Goal: Task Accomplishment & Management: Use online tool/utility

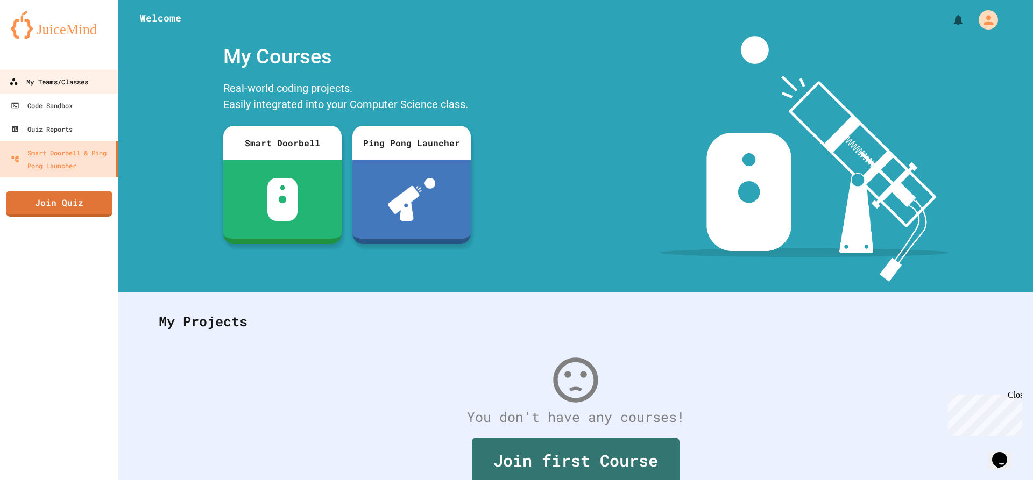
click at [25, 77] on div "My Teams/Classes" at bounding box center [48, 81] width 79 height 13
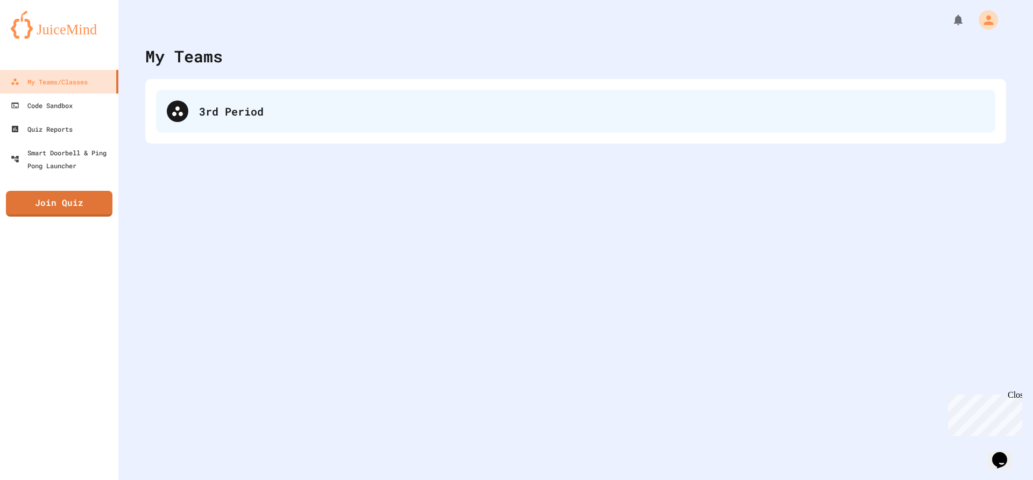
click at [273, 116] on div "3rd Period" at bounding box center [591, 111] width 785 height 16
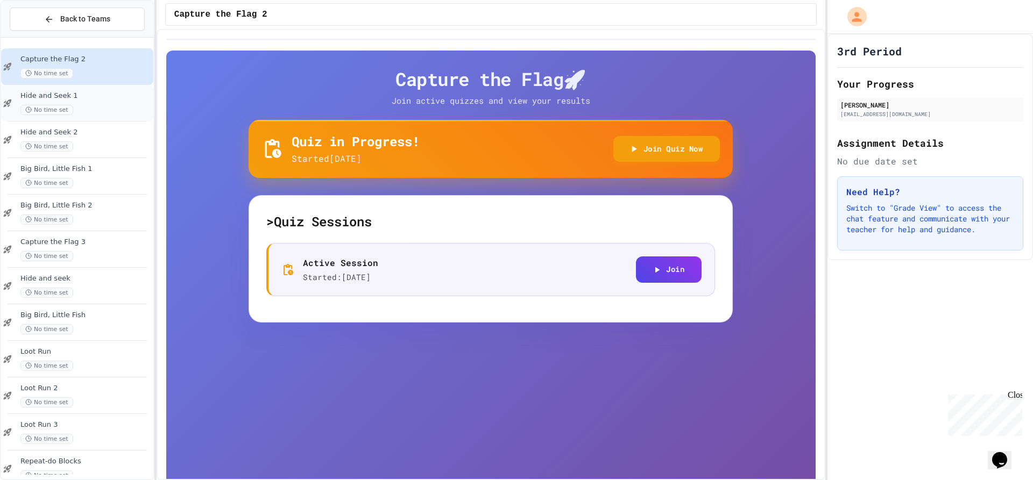
click at [145, 113] on div "Hide and Seek 1 No time set" at bounding box center [77, 103] width 152 height 37
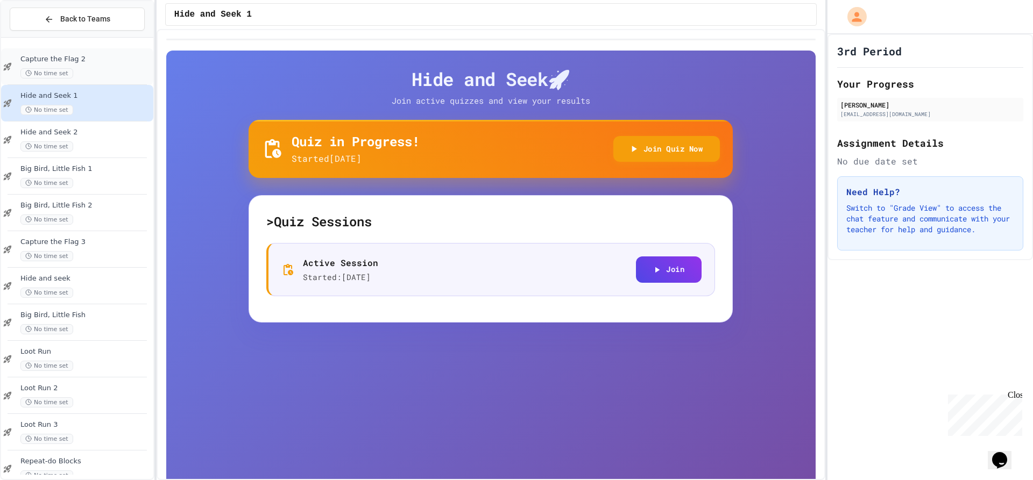
click at [86, 54] on div "Capture the Flag 2 No time set" at bounding box center [77, 66] width 152 height 37
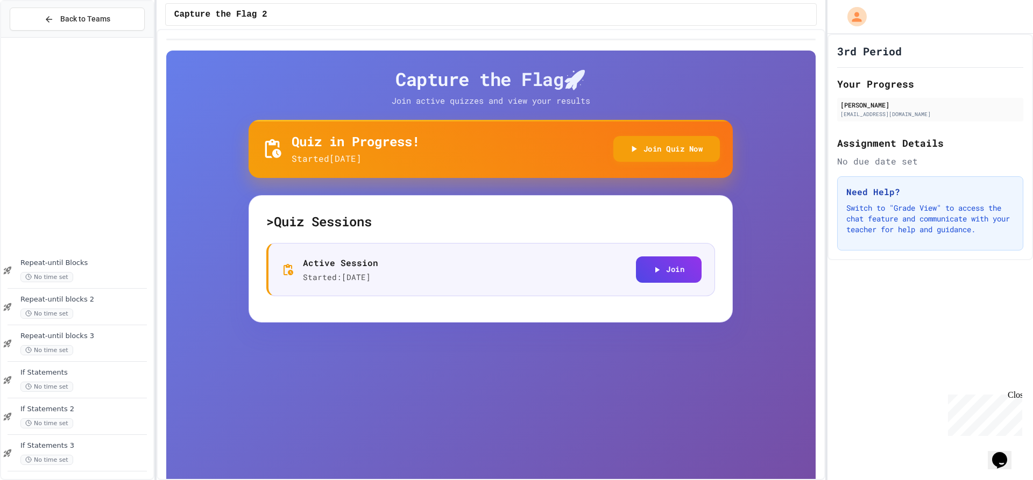
scroll to position [641, 0]
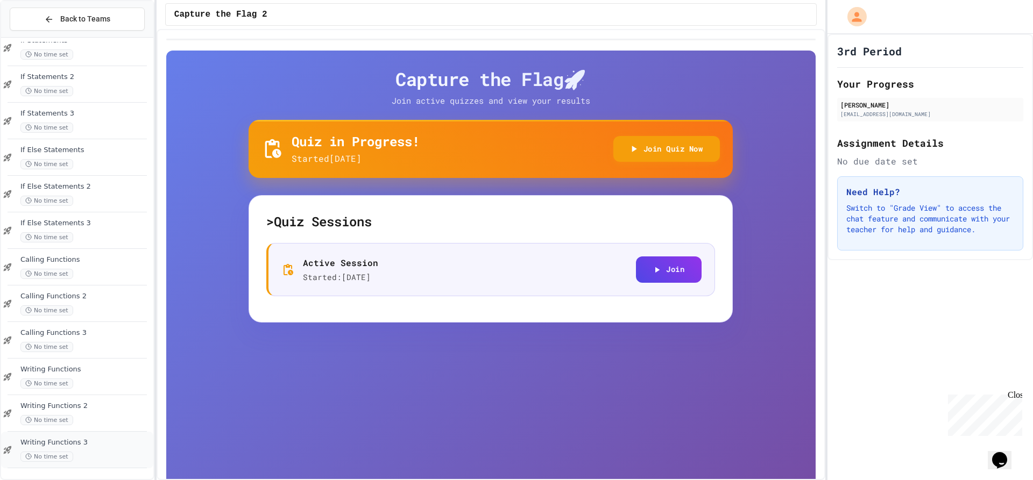
click at [92, 447] on div "Writing Functions 3 No time set" at bounding box center [85, 450] width 131 height 24
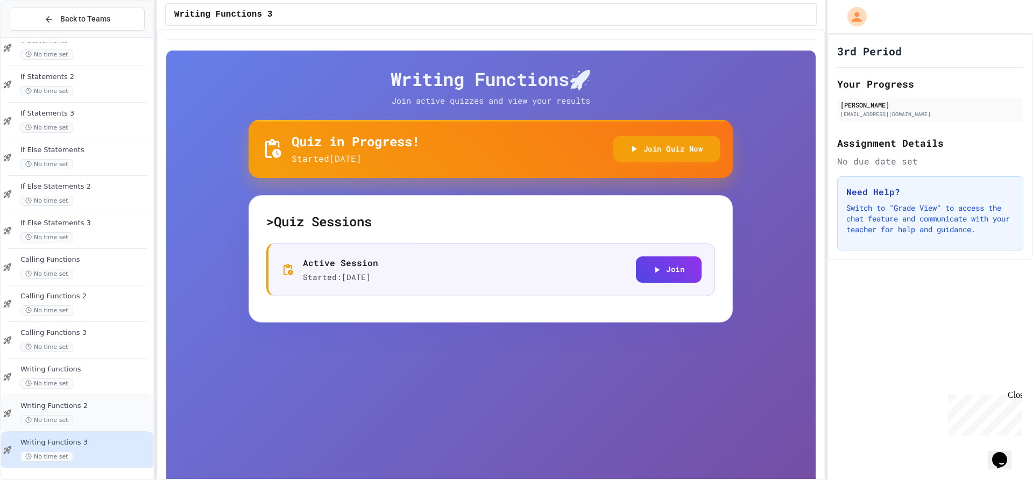
drag, startPoint x: 74, startPoint y: 383, endPoint x: 59, endPoint y: 407, distance: 27.6
click at [58, 407] on span "Writing Functions 2" at bounding box center [85, 406] width 131 height 9
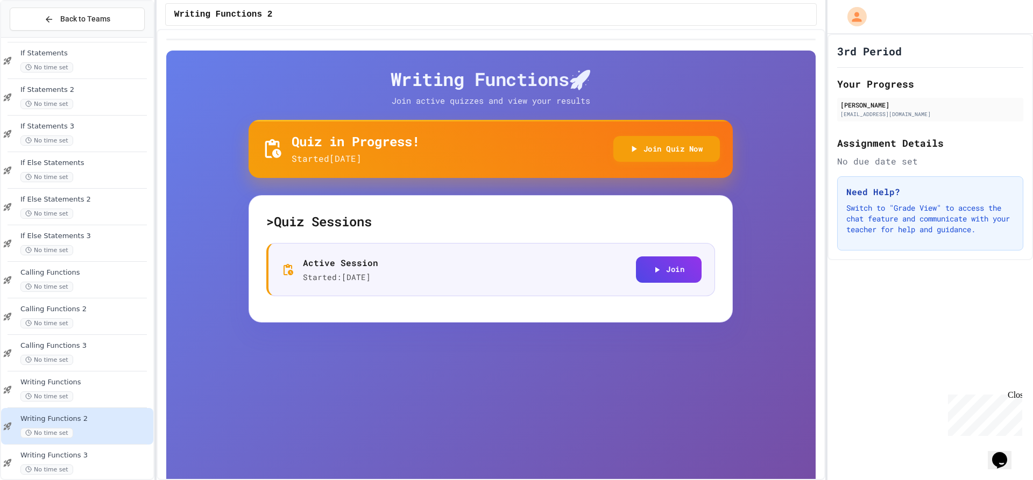
click at [80, 464] on div "Writing Functions 3 No time set" at bounding box center [85, 463] width 131 height 24
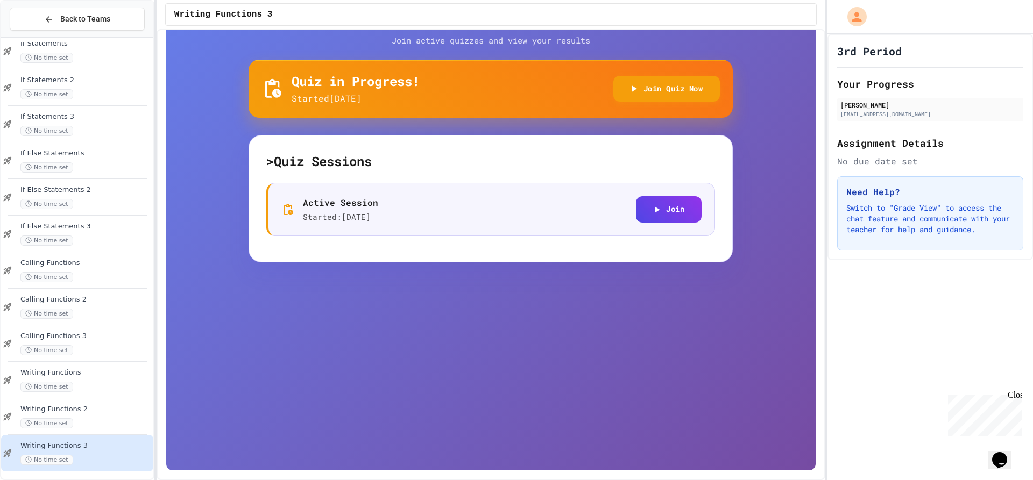
scroll to position [641, 0]
click at [82, 26] on button "Back to Teams" at bounding box center [77, 19] width 135 height 23
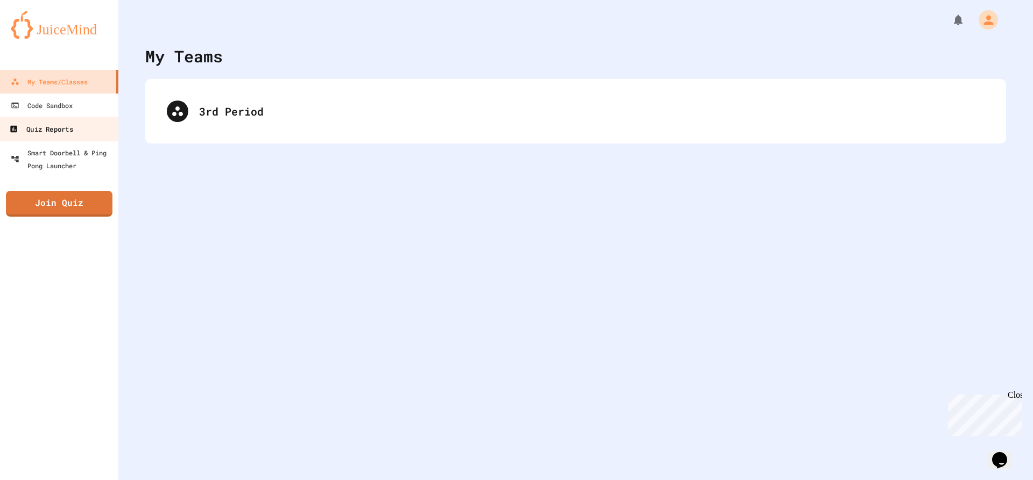
click at [44, 127] on div "Quiz Reports" at bounding box center [40, 129] width 63 height 13
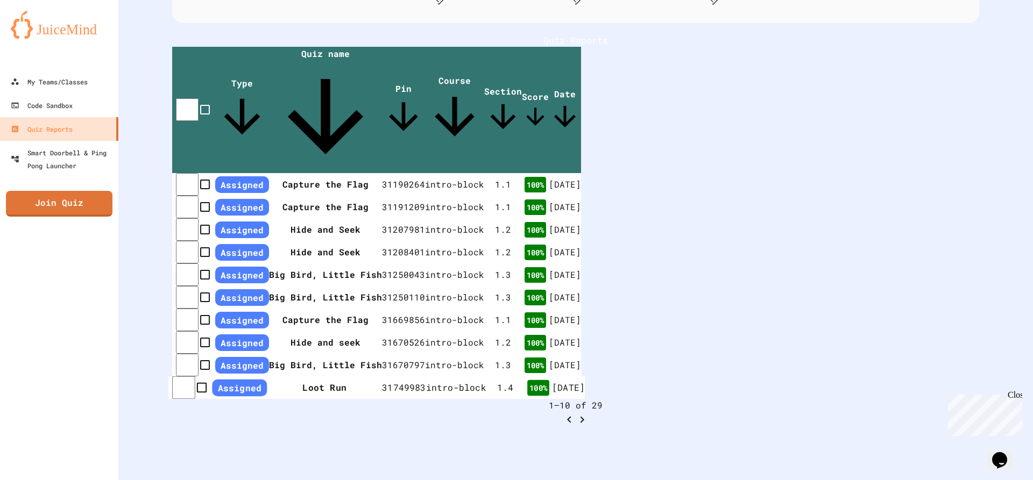
scroll to position [302, 0]
click at [1019, 394] on div "Close" at bounding box center [1013, 396] width 13 height 13
click at [588, 414] on icon "Go to next page" at bounding box center [581, 420] width 13 height 13
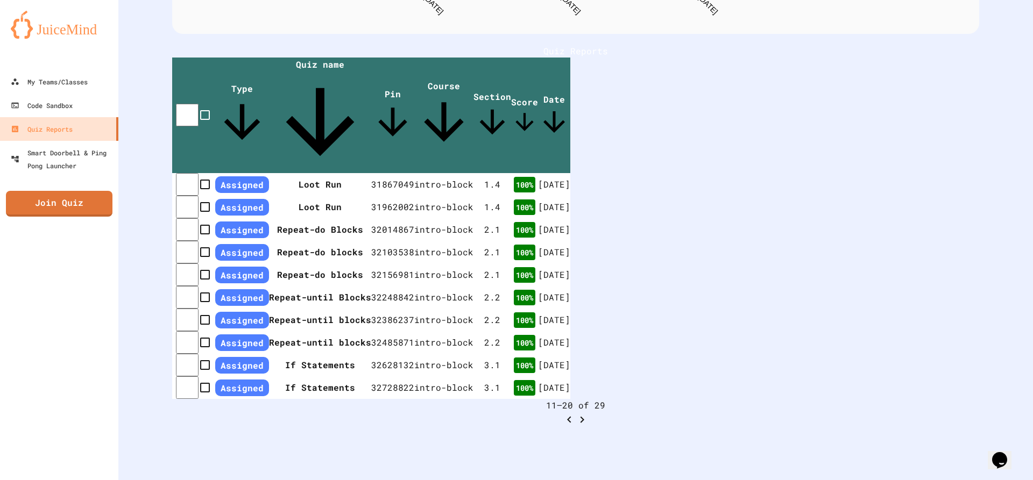
click at [588, 414] on icon "Go to next page" at bounding box center [581, 420] width 13 height 13
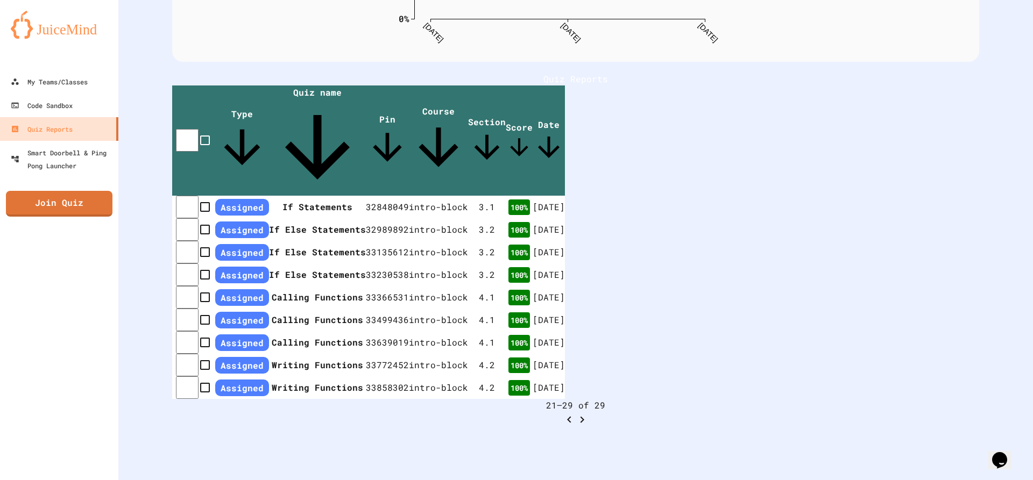
scroll to position [268, 0]
click at [575, 414] on icon "Go to previous page" at bounding box center [569, 420] width 13 height 13
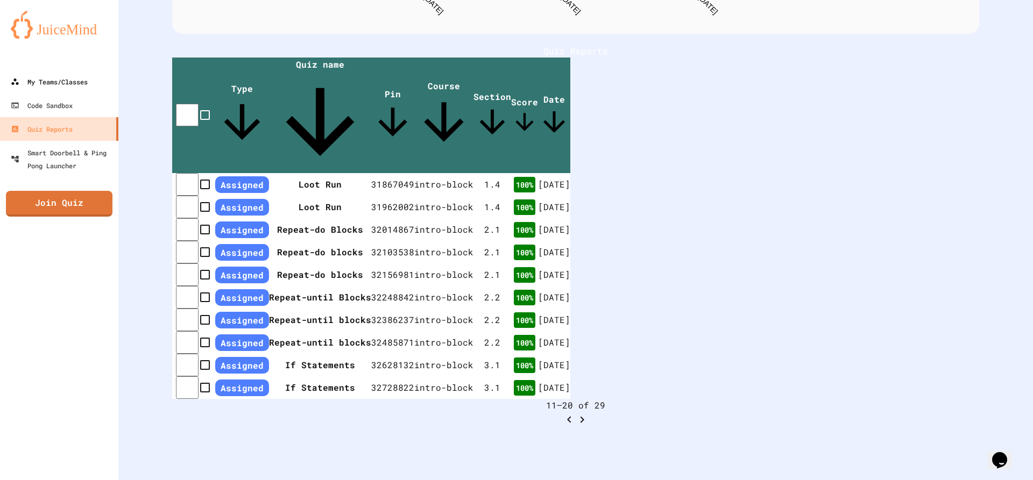
click at [53, 79] on div "My Teams/Classes" at bounding box center [49, 81] width 77 height 13
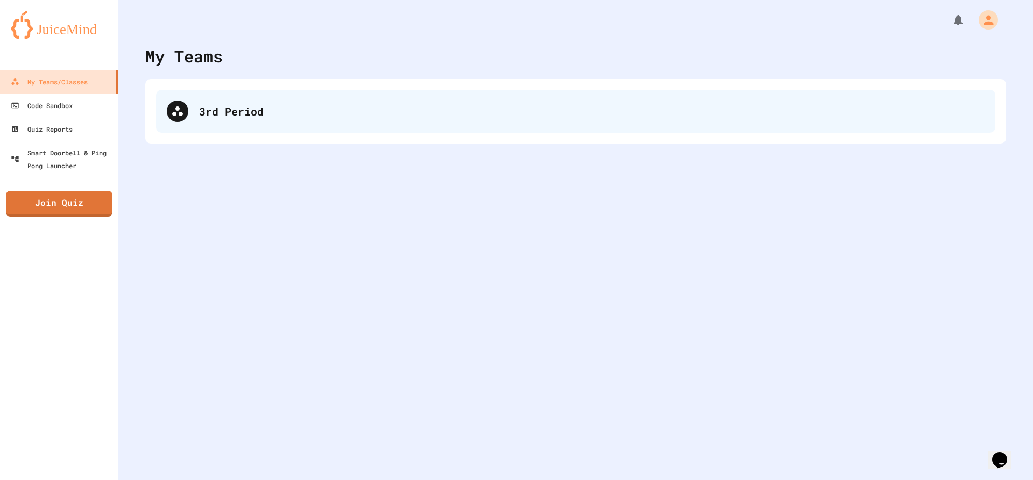
click at [311, 124] on div "3rd Period" at bounding box center [575, 111] width 839 height 43
click at [320, 115] on div "3rd Period" at bounding box center [591, 111] width 785 height 16
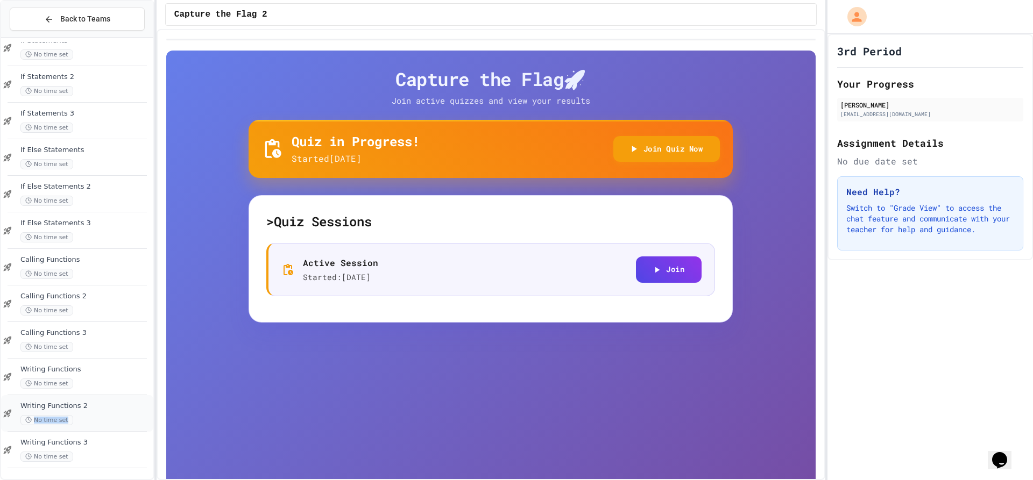
click at [111, 431] on div "Writing Functions 2 No time set" at bounding box center [77, 413] width 152 height 37
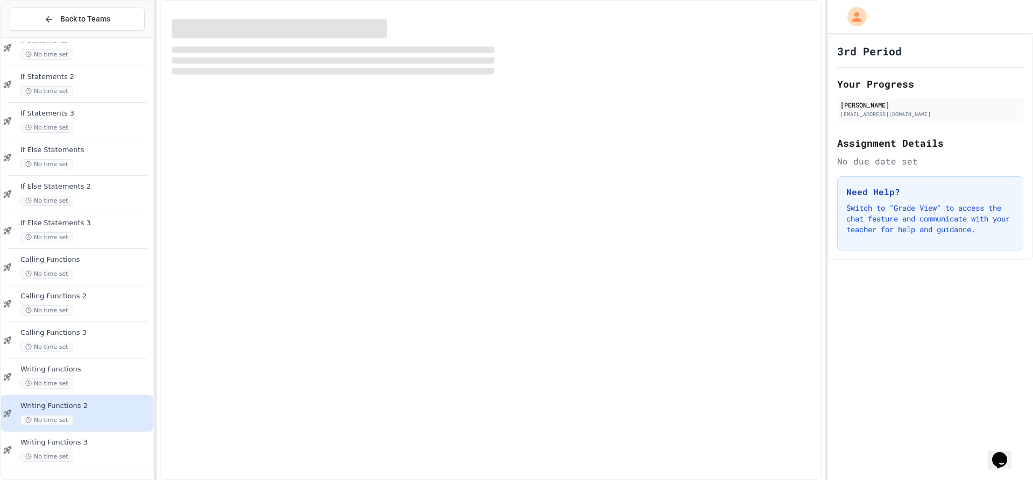
scroll to position [628, 0]
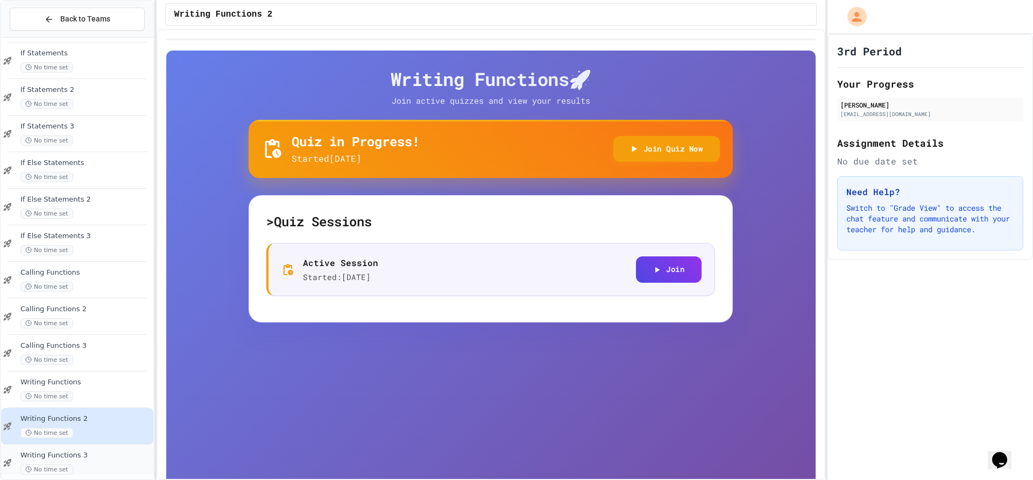
click at [105, 457] on span "Writing Functions 3" at bounding box center [85, 455] width 131 height 9
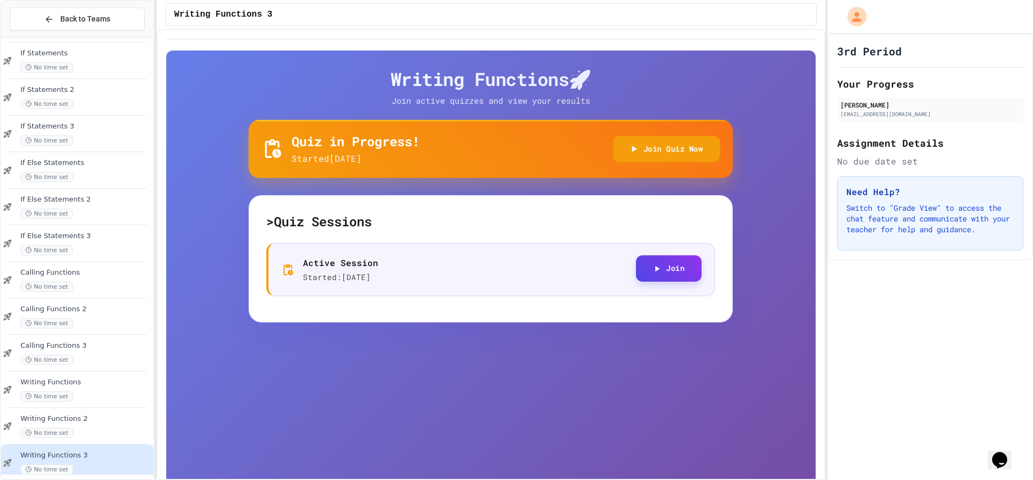
click at [673, 275] on button "Join" at bounding box center [669, 268] width 66 height 26
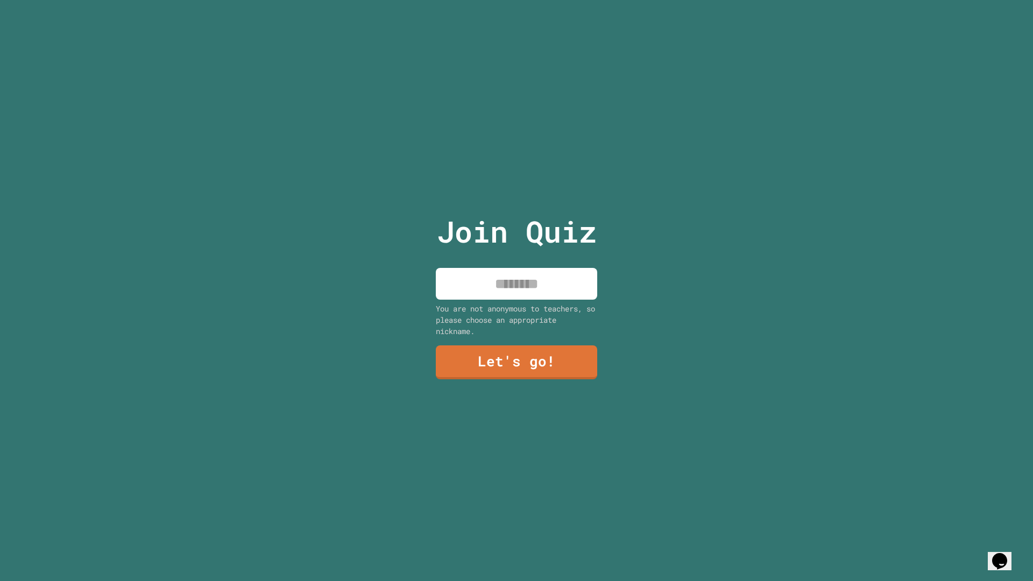
drag, startPoint x: 505, startPoint y: 270, endPoint x: 471, endPoint y: 268, distance: 34.5
click at [502, 281] on input at bounding box center [516, 284] width 161 height 32
type input "***"
click at [510, 347] on link "Let's go!" at bounding box center [516, 360] width 148 height 35
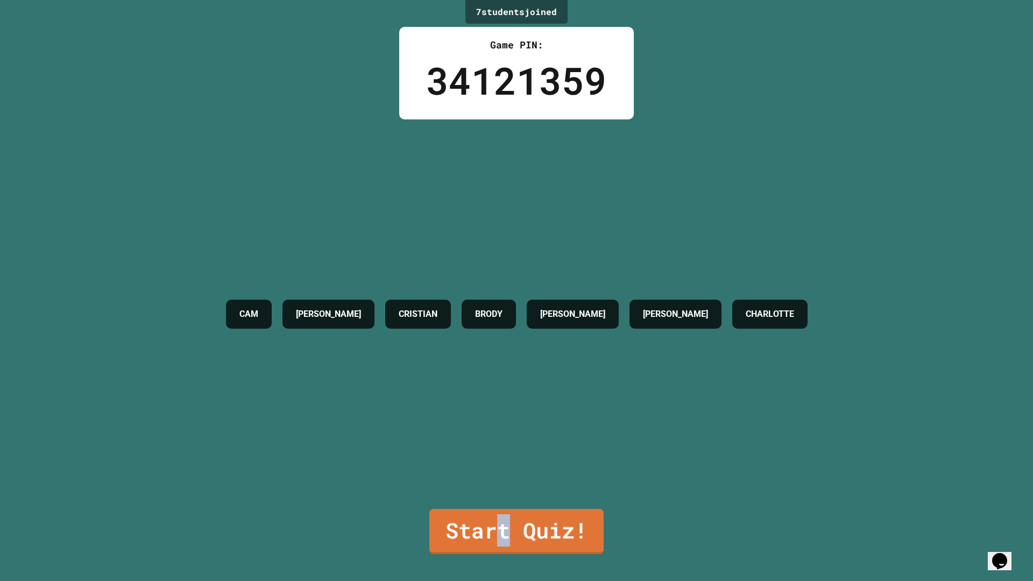
click at [498, 480] on link "Start Quiz!" at bounding box center [516, 531] width 174 height 45
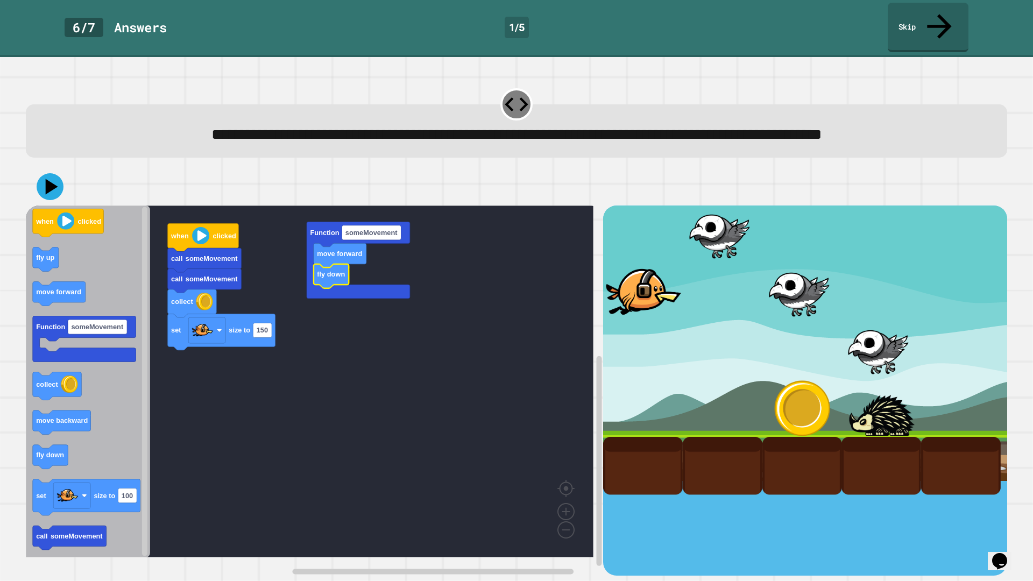
click at [75, 172] on div "call someMovement set size to 150 collect call someMovement when clicked Functi…" at bounding box center [515, 372] width 991 height 418
click at [63, 196] on div at bounding box center [516, 187] width 981 height 38
click at [19, 197] on div "**********" at bounding box center [516, 319] width 1033 height 524
drag, startPoint x: 42, startPoint y: 200, endPoint x: 50, endPoint y: 198, distance: 7.6
click at [44, 199] on div at bounding box center [516, 187] width 981 height 38
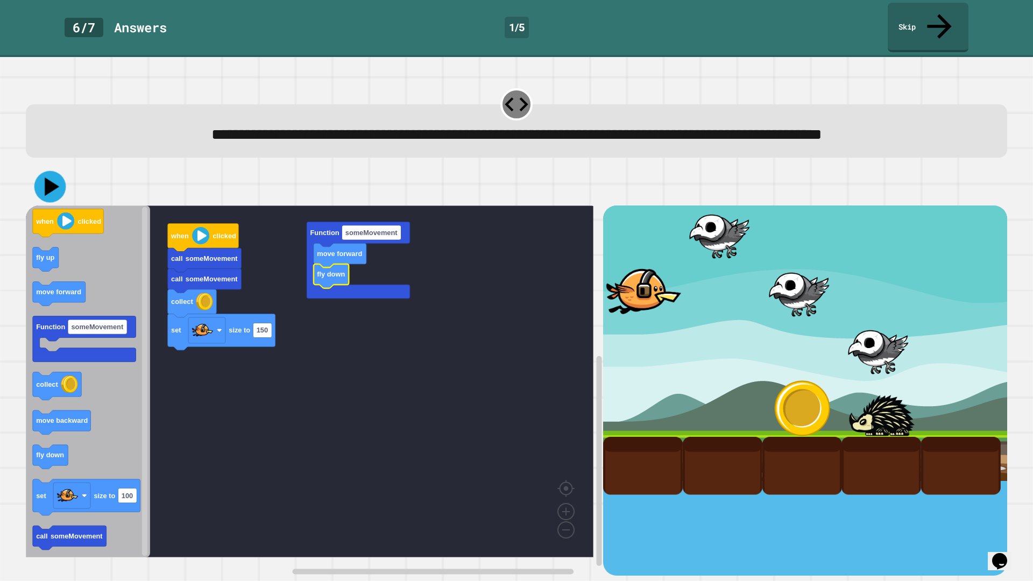
click at [81, 193] on div at bounding box center [516, 187] width 981 height 38
click at [32, 193] on div at bounding box center [516, 187] width 981 height 38
click at [47, 201] on div at bounding box center [516, 187] width 981 height 38
click at [47, 201] on icon at bounding box center [50, 186] width 32 height 32
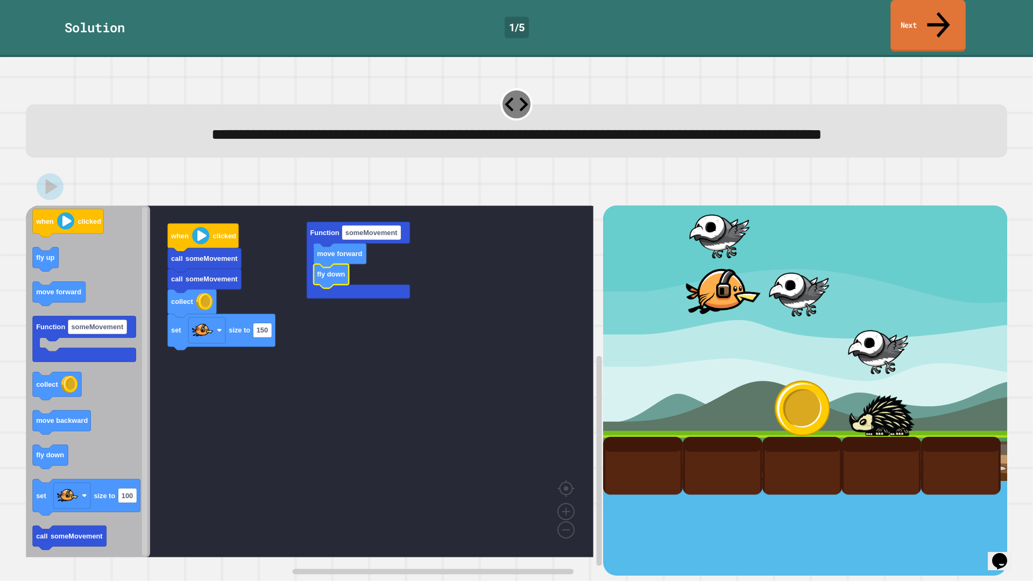
click at [919, 16] on link "Next" at bounding box center [927, 26] width 75 height 52
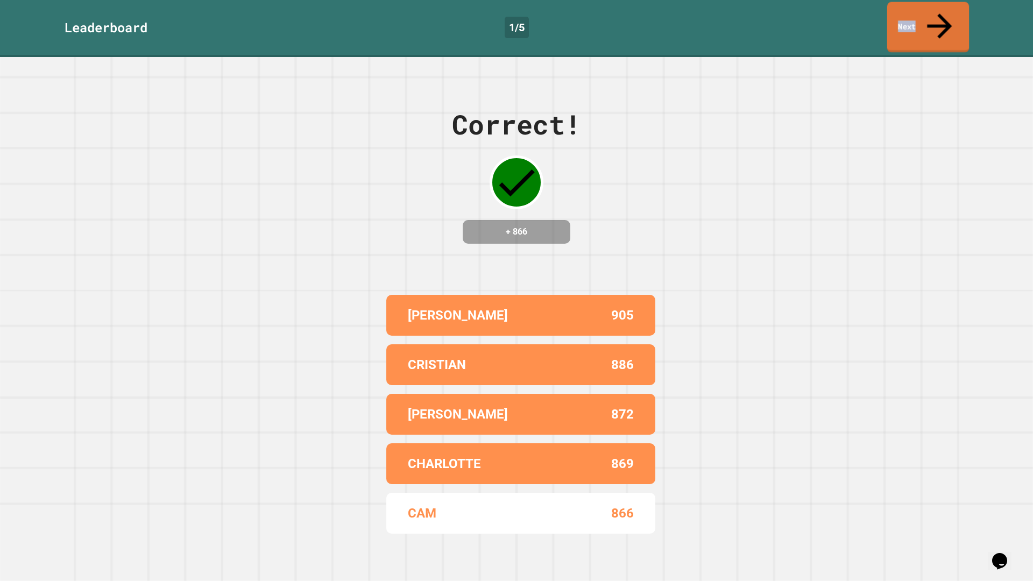
click at [919, 16] on link "Next" at bounding box center [928, 27] width 82 height 51
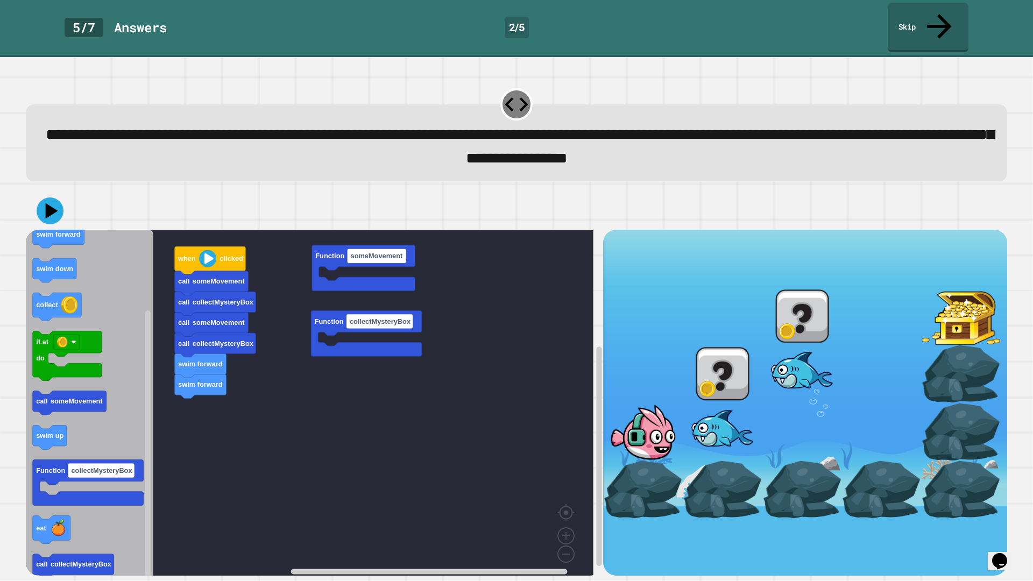
click at [279, 296] on div "swim forward swim forward call collectMysteryBox call someMovement call collect…" at bounding box center [314, 403] width 577 height 346
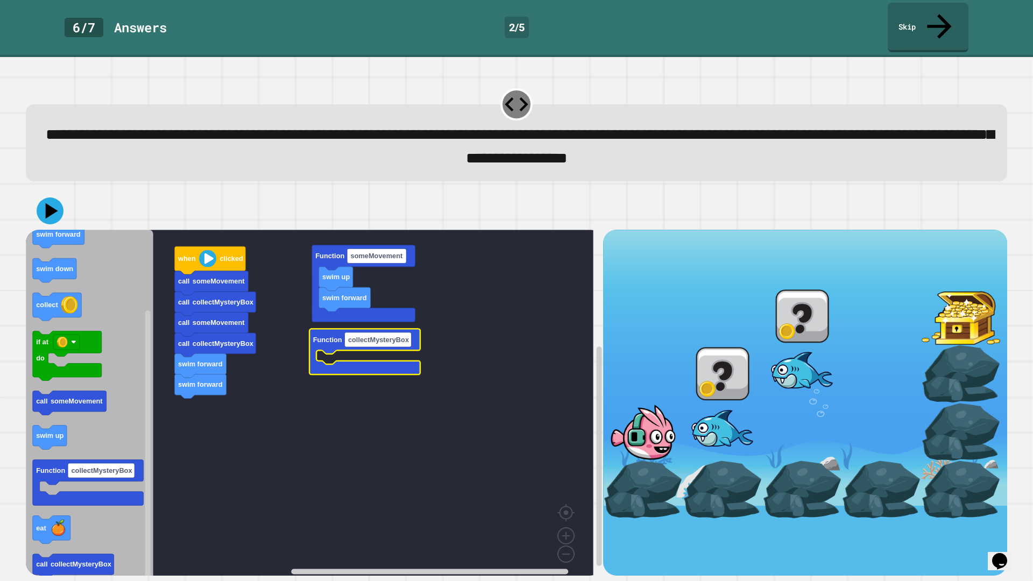
click at [80, 373] on div "swim forward swim forward call collectMysteryBox call someMovement call collect…" at bounding box center [314, 403] width 577 height 346
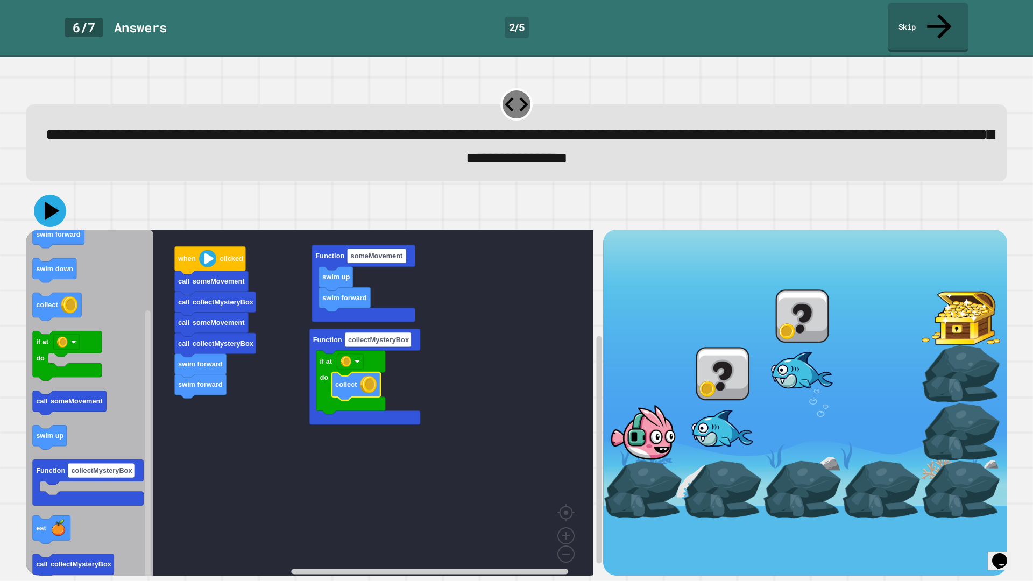
click at [49, 201] on icon at bounding box center [52, 210] width 15 height 19
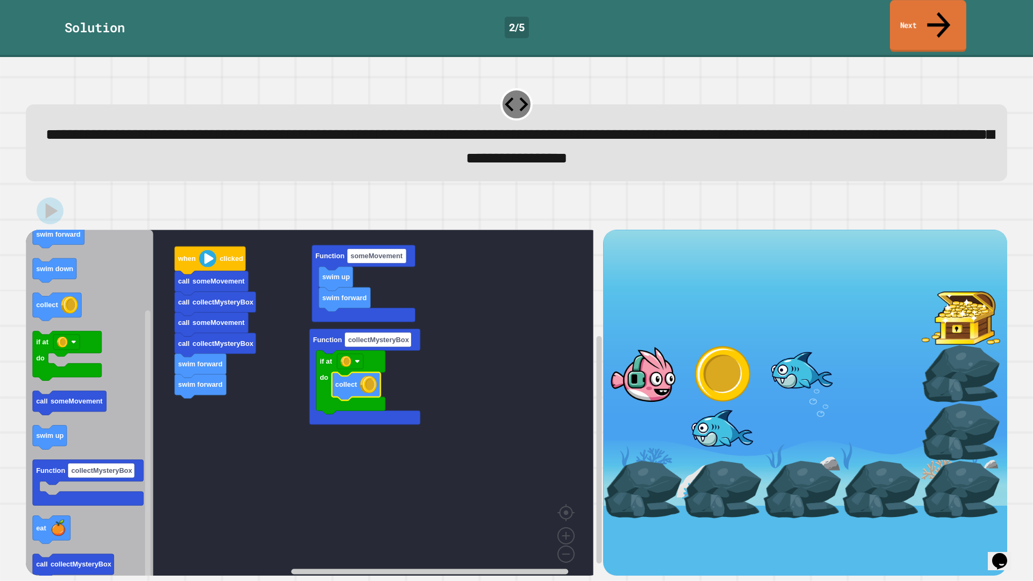
click at [923, 19] on link "Next" at bounding box center [928, 26] width 76 height 52
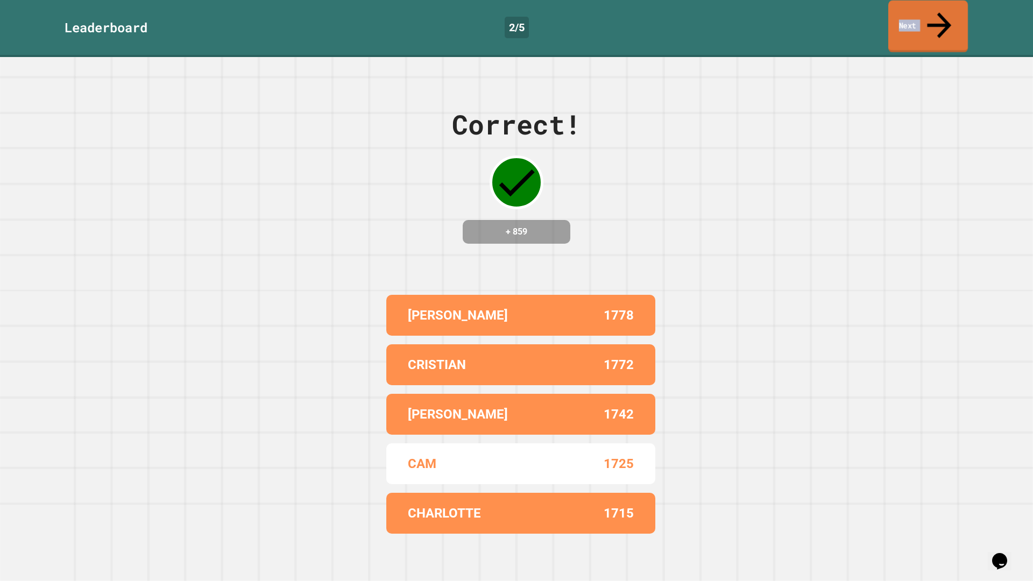
click at [923, 19] on link "Next" at bounding box center [928, 27] width 80 height 52
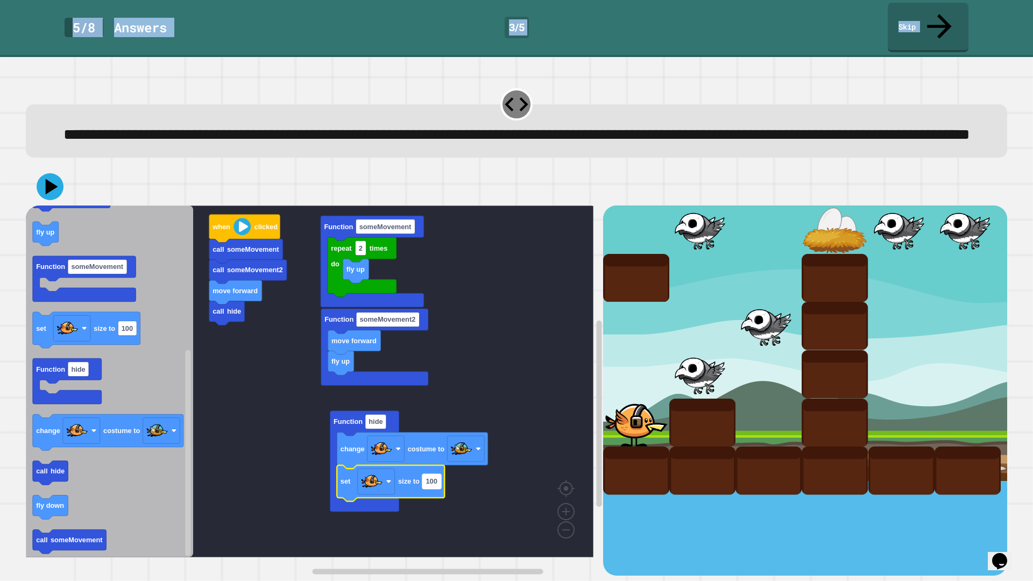
click at [434, 480] on text "100" at bounding box center [430, 482] width 11 height 8
drag, startPoint x: 434, startPoint y: 488, endPoint x: 388, endPoint y: 493, distance: 46.0
click at [421, 480] on body "**********" at bounding box center [516, 290] width 1033 height 581
type input "**"
click at [44, 181] on icon at bounding box center [49, 186] width 29 height 29
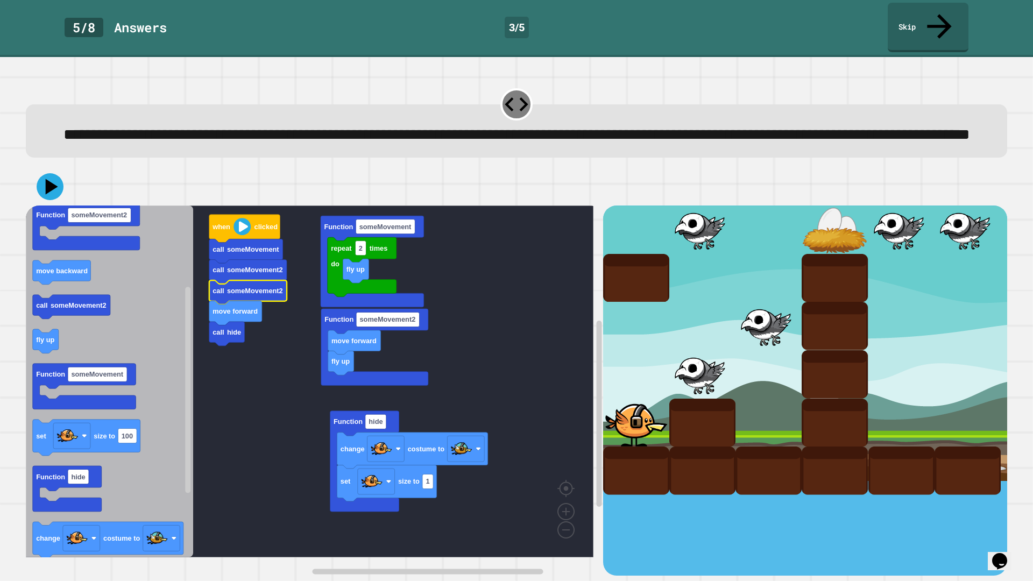
click at [42, 198] on div at bounding box center [516, 187] width 981 height 38
drag, startPoint x: 42, startPoint y: 198, endPoint x: 54, endPoint y: 193, distance: 12.5
click at [49, 196] on icon at bounding box center [50, 186] width 32 height 32
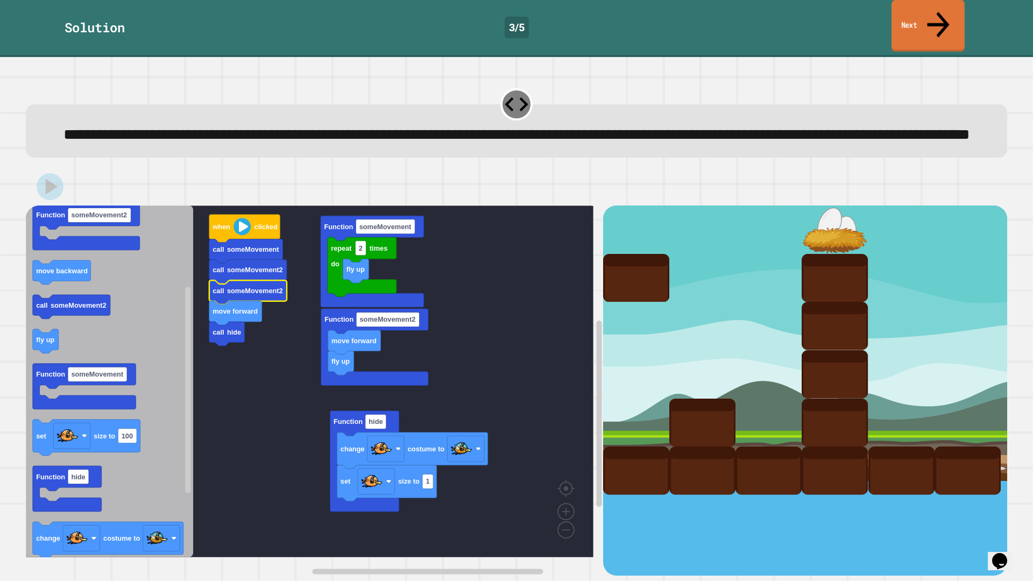
click at [919, 11] on link "Next" at bounding box center [927, 26] width 73 height 52
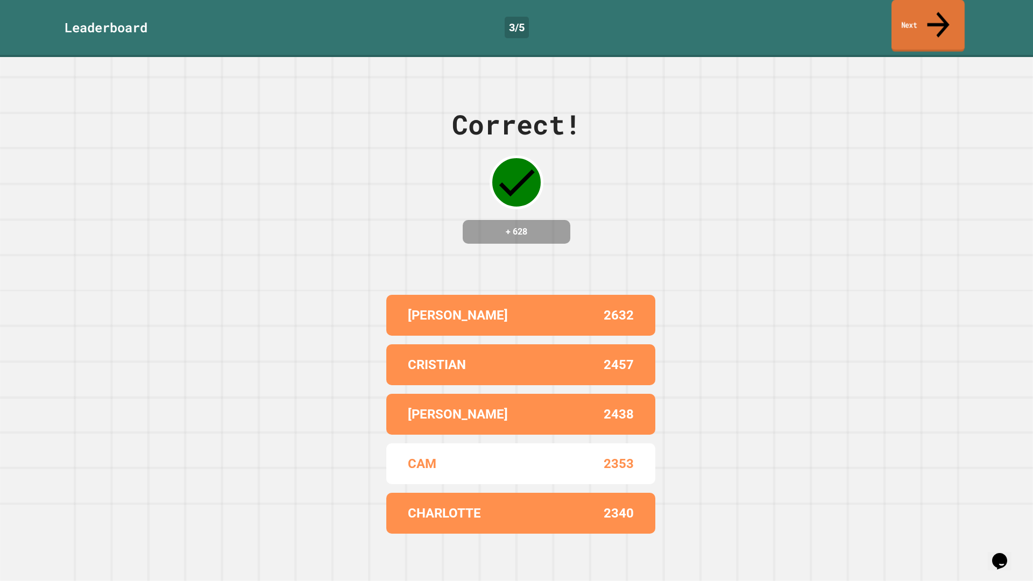
click at [919, 11] on link "Next" at bounding box center [927, 26] width 73 height 52
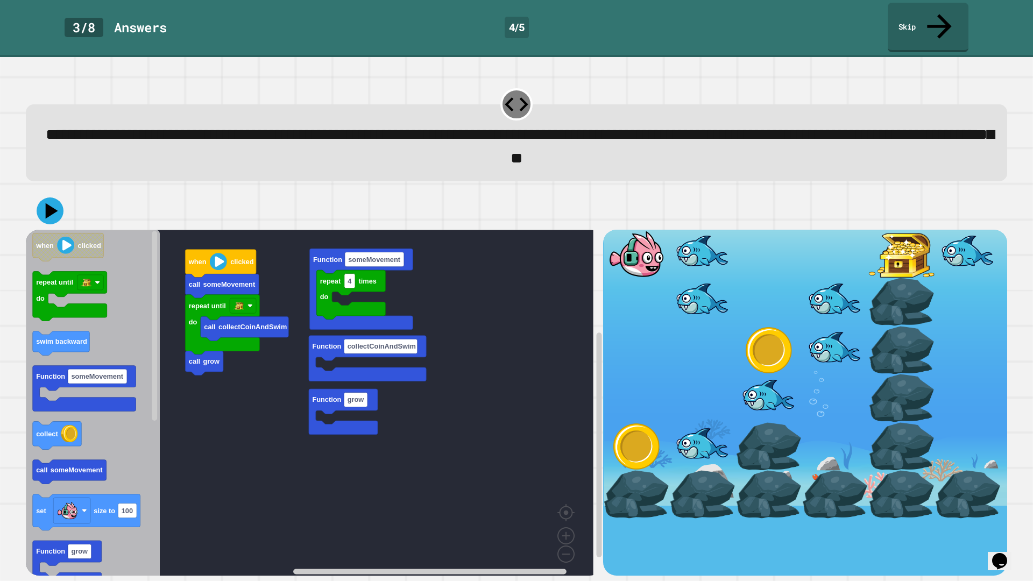
drag, startPoint x: 630, startPoint y: 270, endPoint x: 628, endPoint y: 305, distance: 35.6
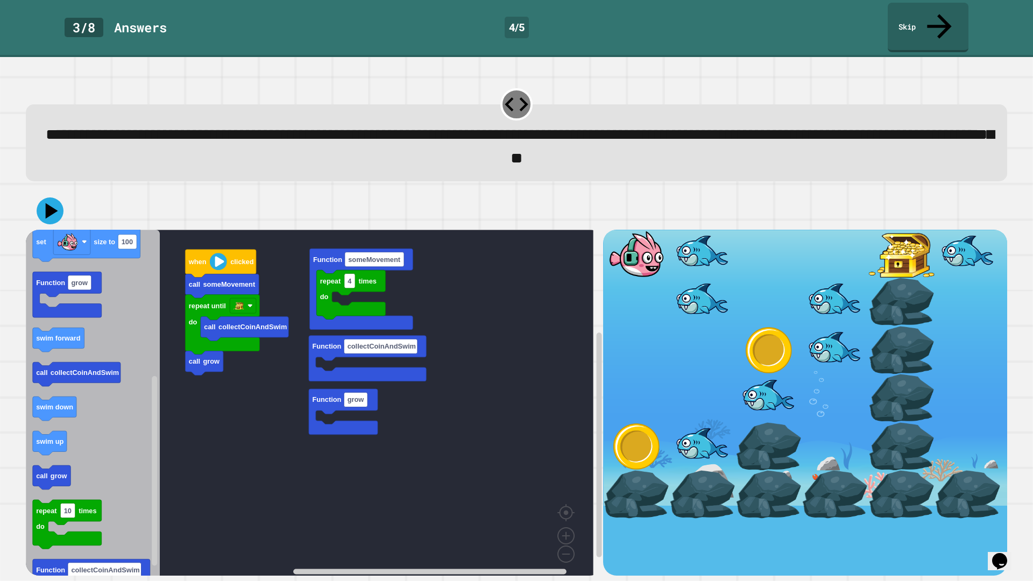
click at [65, 375] on icon "Blockly Workspace" at bounding box center [93, 406] width 134 height 352
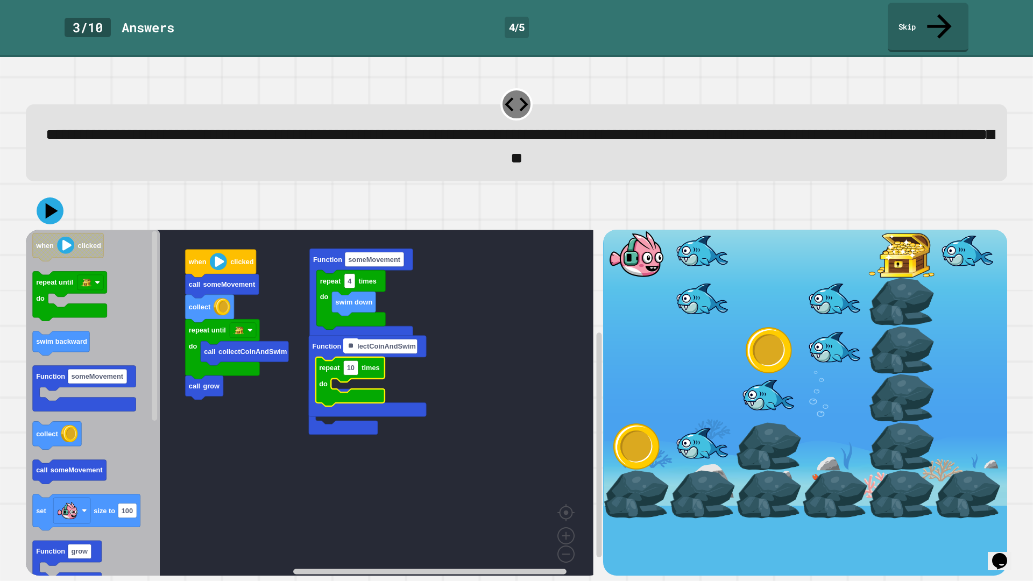
type input "*"
click at [449, 432] on rect "Blockly Workspace" at bounding box center [309, 406] width 567 height 352
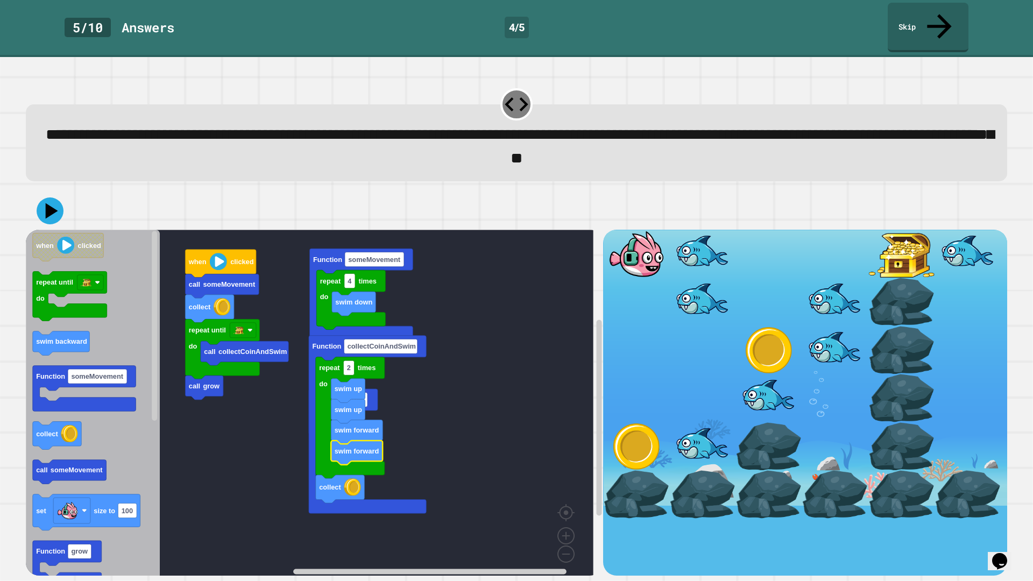
click at [349, 478] on image "Blockly Workspace" at bounding box center [352, 486] width 17 height 17
click at [37, 195] on button at bounding box center [50, 211] width 32 height 32
click at [349, 364] on text "2" at bounding box center [349, 368] width 4 height 8
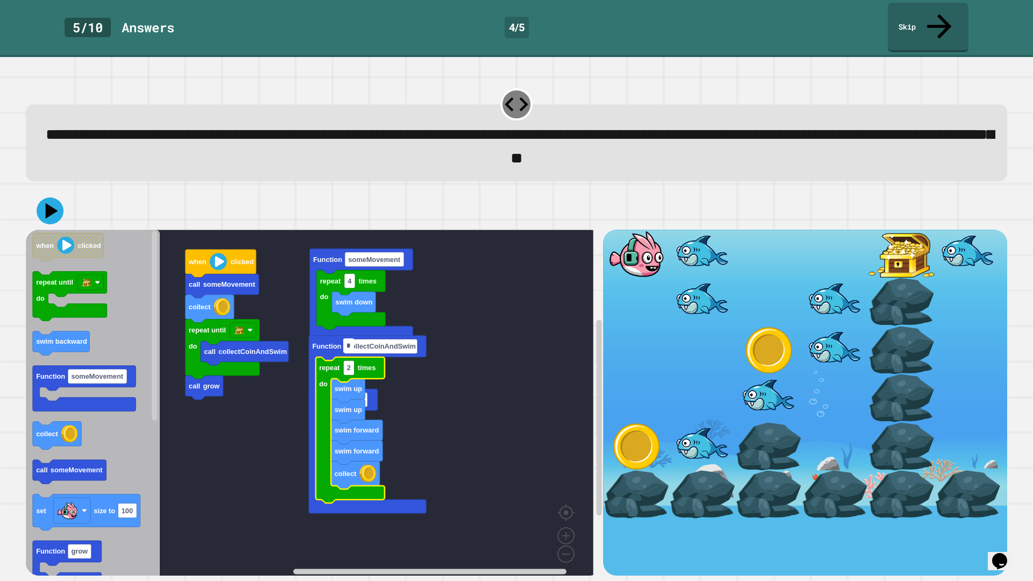
type input "*"
click at [419, 360] on rect "Blockly Workspace" at bounding box center [309, 406] width 567 height 352
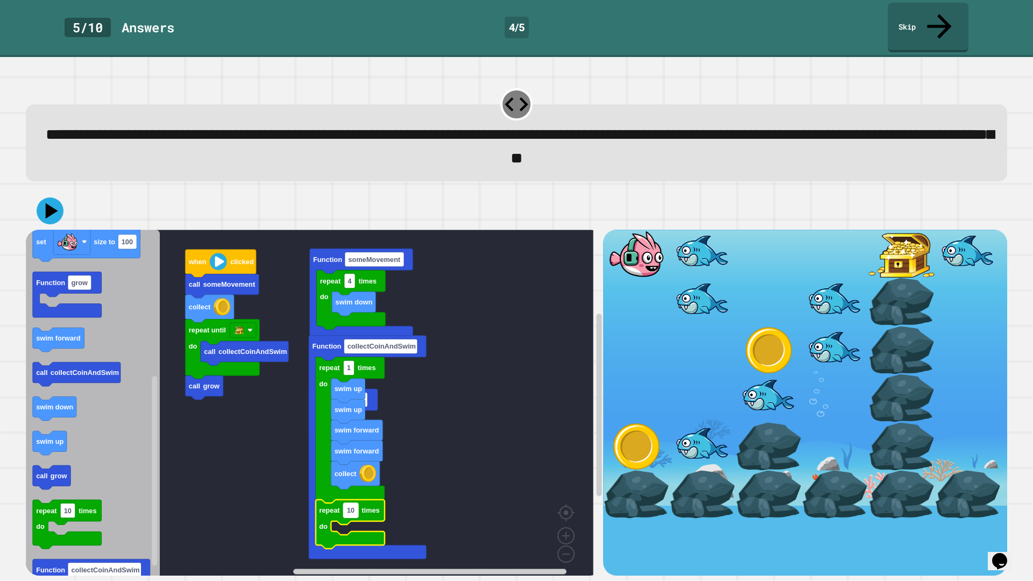
click at [356, 480] on rect "Blockly Workspace" at bounding box center [350, 510] width 15 height 15
click at [452, 473] on rect "Blockly Workspace" at bounding box center [309, 406] width 567 height 352
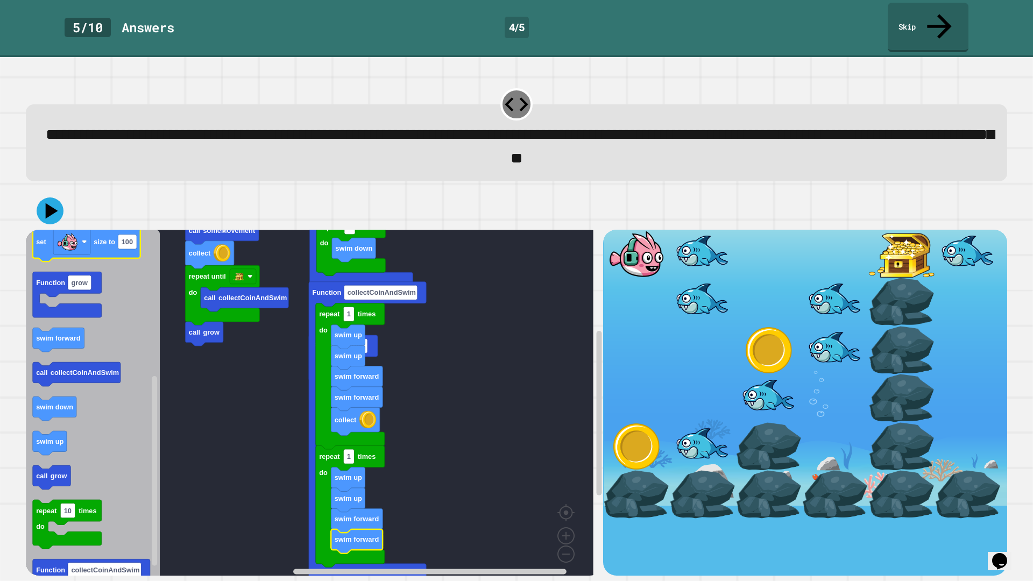
click at [52, 197] on icon at bounding box center [50, 210] width 27 height 27
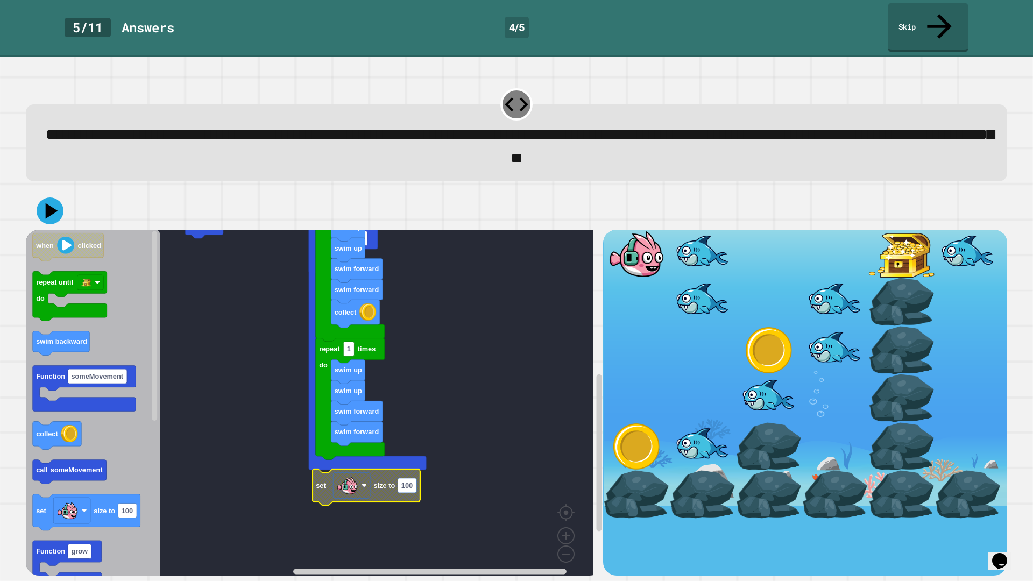
click at [407, 478] on rect "Blockly Workspace" at bounding box center [406, 485] width 19 height 15
type input "*****"
click at [66, 192] on div at bounding box center [516, 211] width 981 height 38
click at [58, 195] on icon at bounding box center [50, 211] width 32 height 32
click at [432, 460] on rect "Blockly Workspace" at bounding box center [309, 406] width 567 height 352
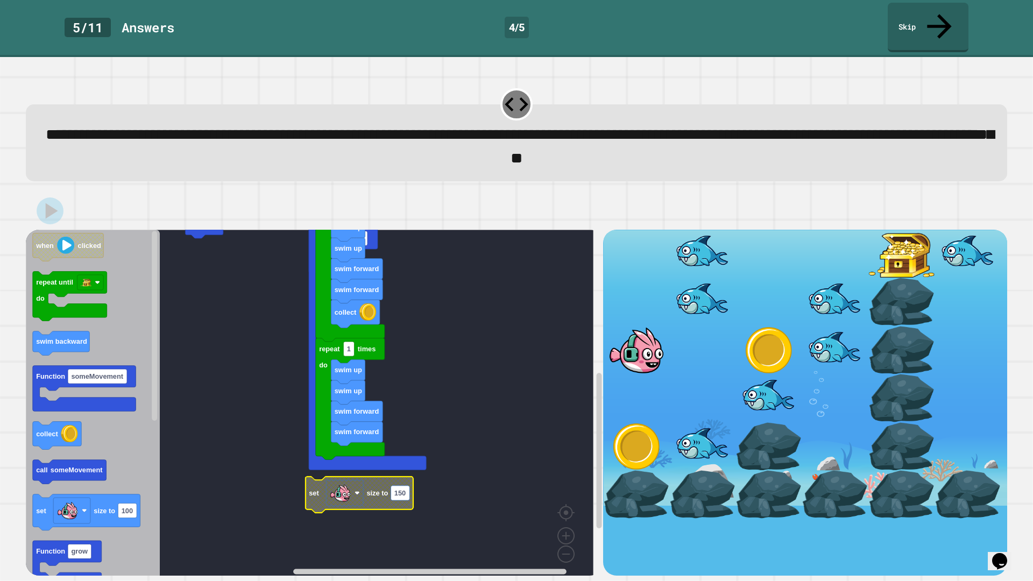
click at [451, 402] on rect "Blockly Workspace" at bounding box center [309, 406] width 567 height 352
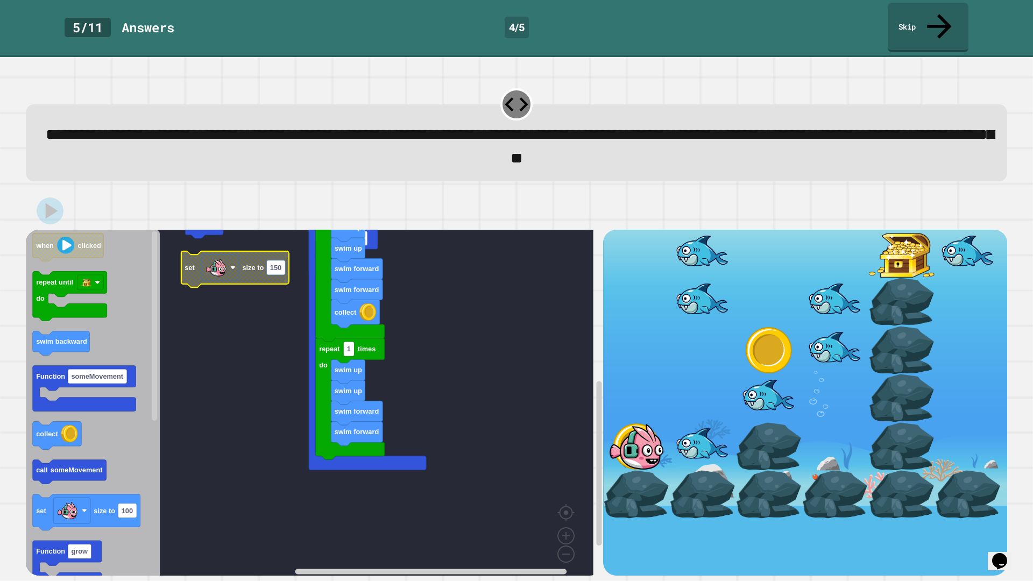
click at [217, 371] on rect "Blockly Workspace" at bounding box center [309, 406] width 567 height 352
click at [255, 370] on rect "Blockly Workspace" at bounding box center [309, 406] width 567 height 352
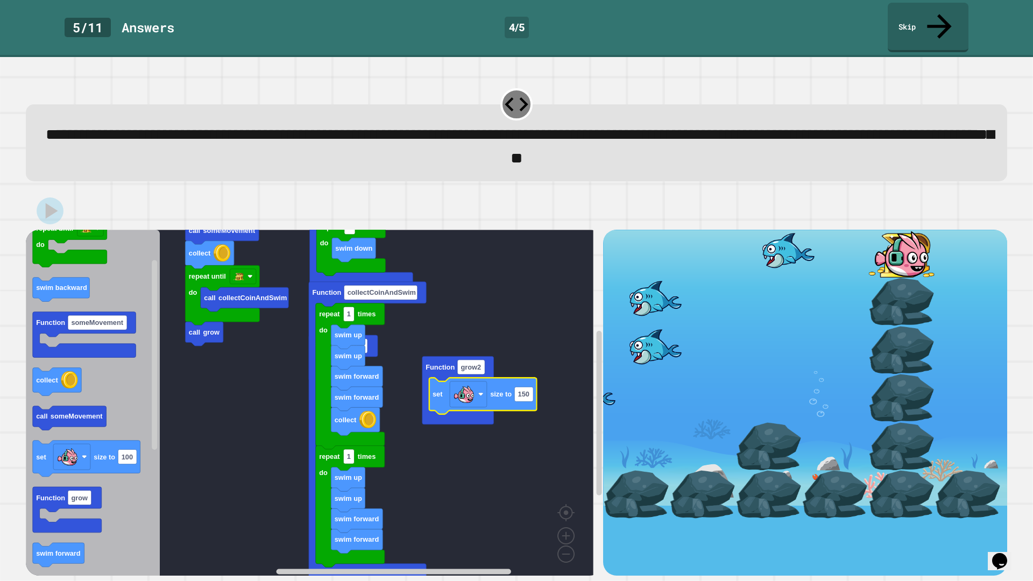
click at [501, 309] on rect "Blockly Workspace" at bounding box center [309, 406] width 567 height 352
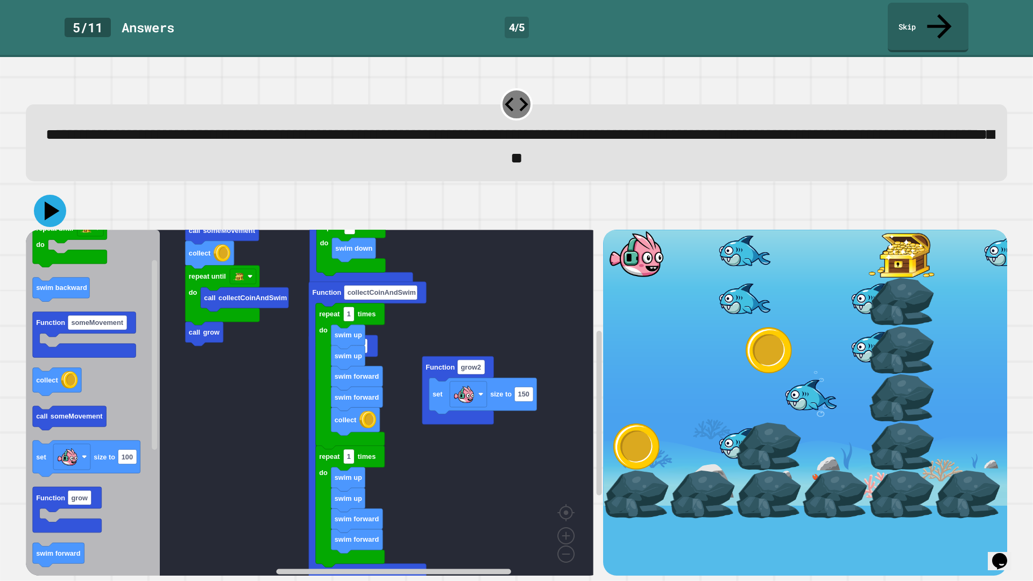
click at [42, 195] on icon at bounding box center [50, 211] width 32 height 32
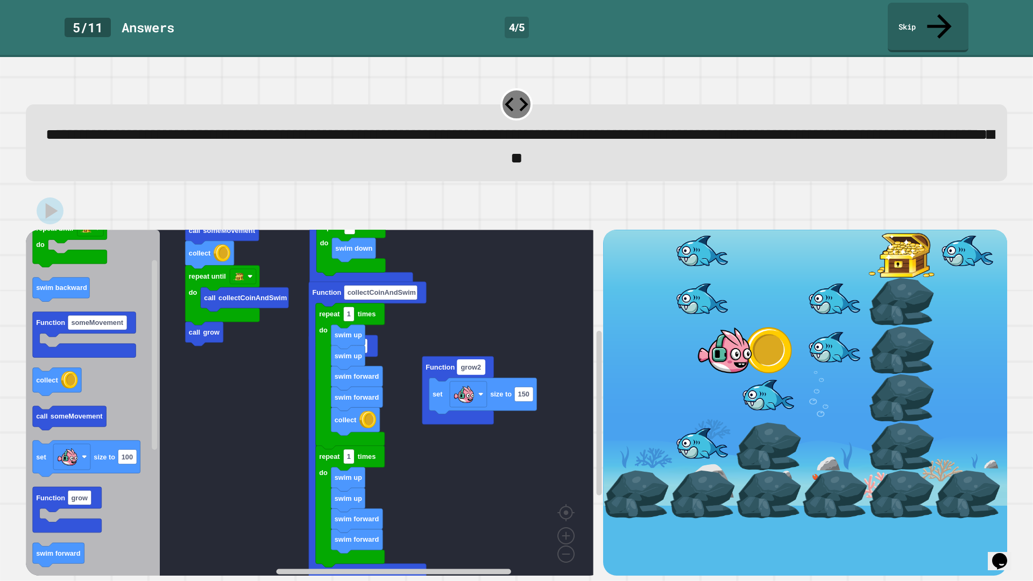
click at [474, 359] on rect "Blockly Workspace" at bounding box center [470, 366] width 27 height 15
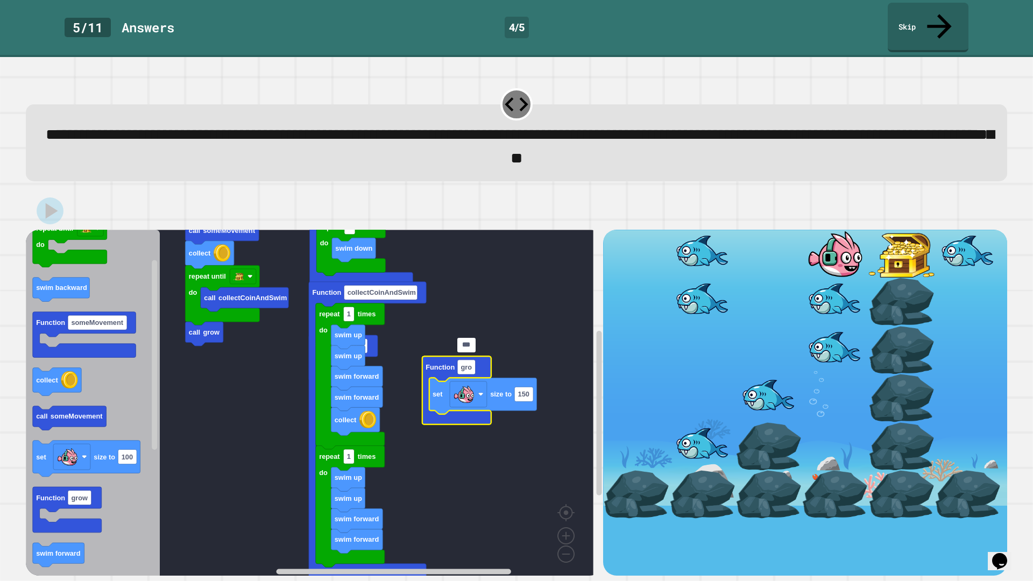
type input "****"
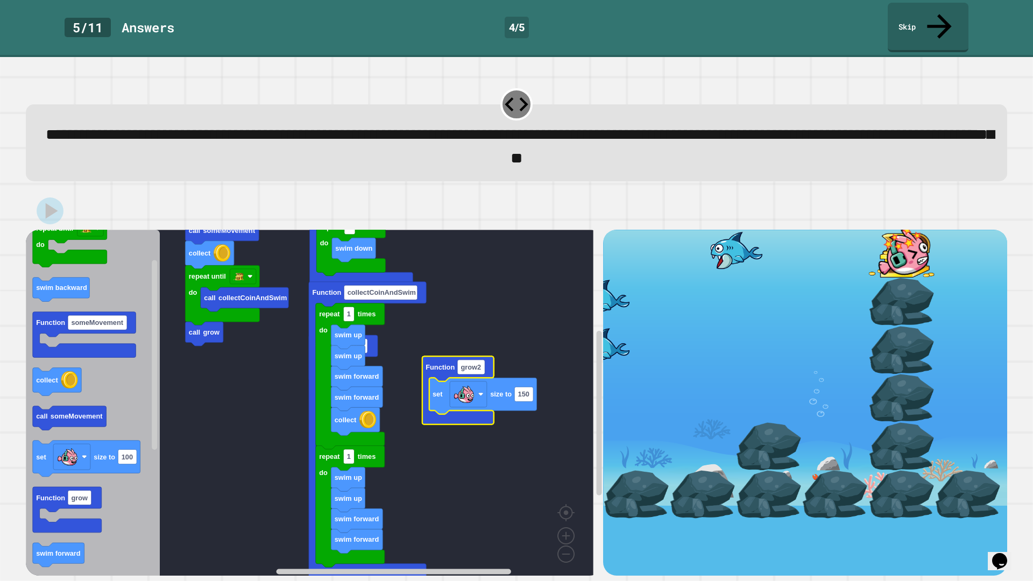
click at [470, 319] on rect "Blockly Workspace" at bounding box center [309, 406] width 567 height 352
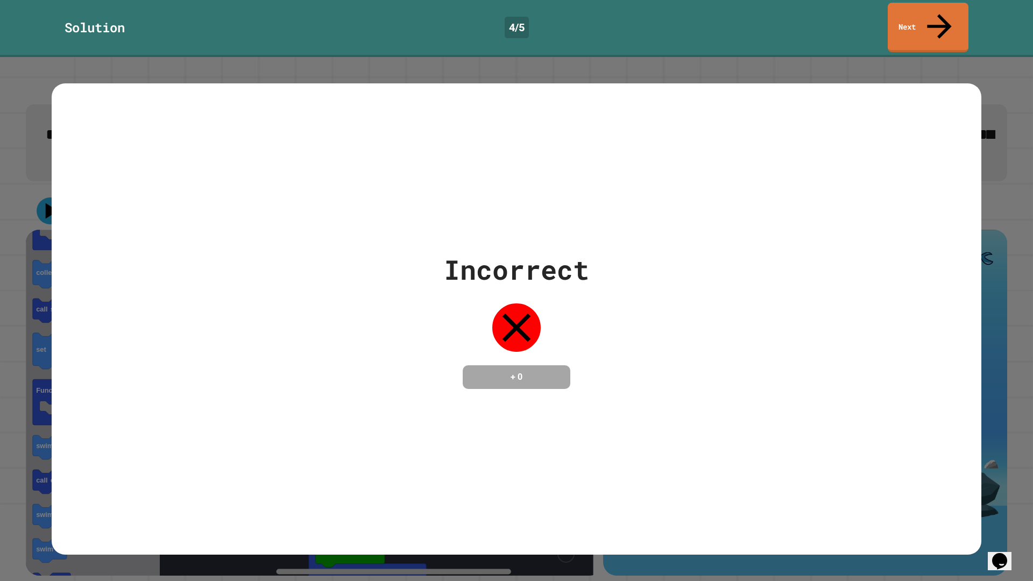
click at [939, 18] on link "Next" at bounding box center [927, 27] width 81 height 49
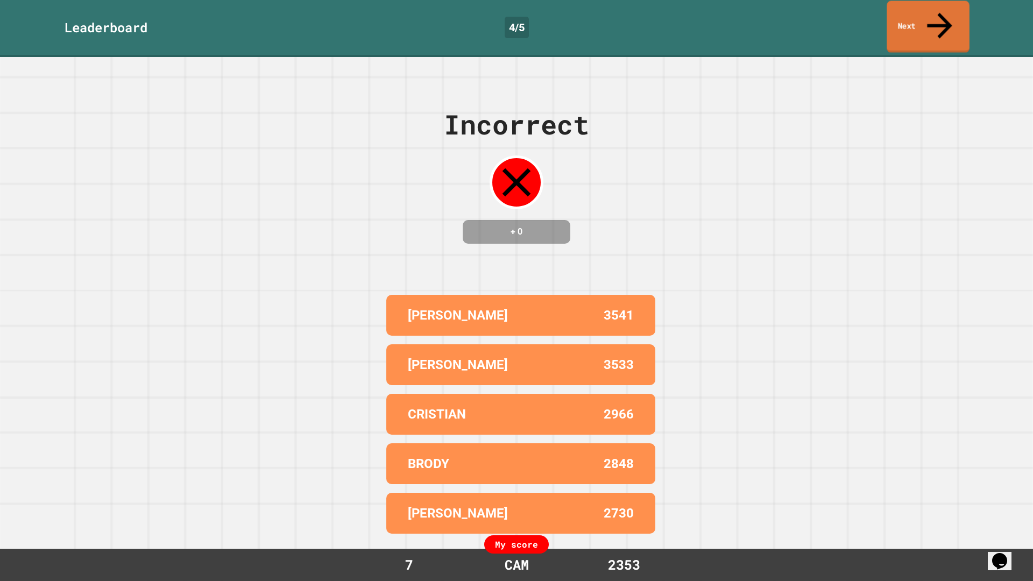
click at [939, 18] on link "Next" at bounding box center [927, 27] width 83 height 52
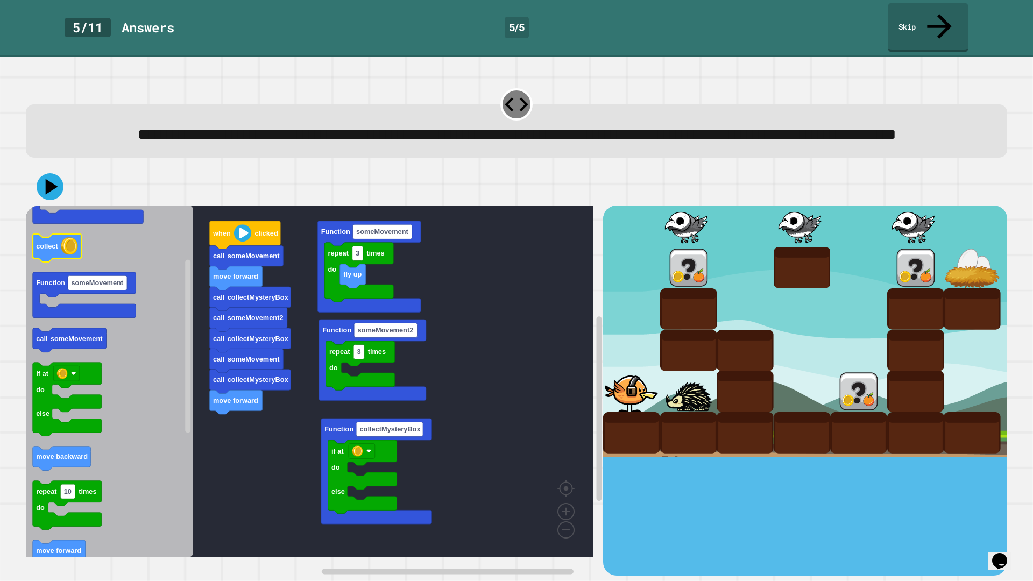
click at [65, 253] on icon "Blockly Workspace" at bounding box center [57, 248] width 48 height 28
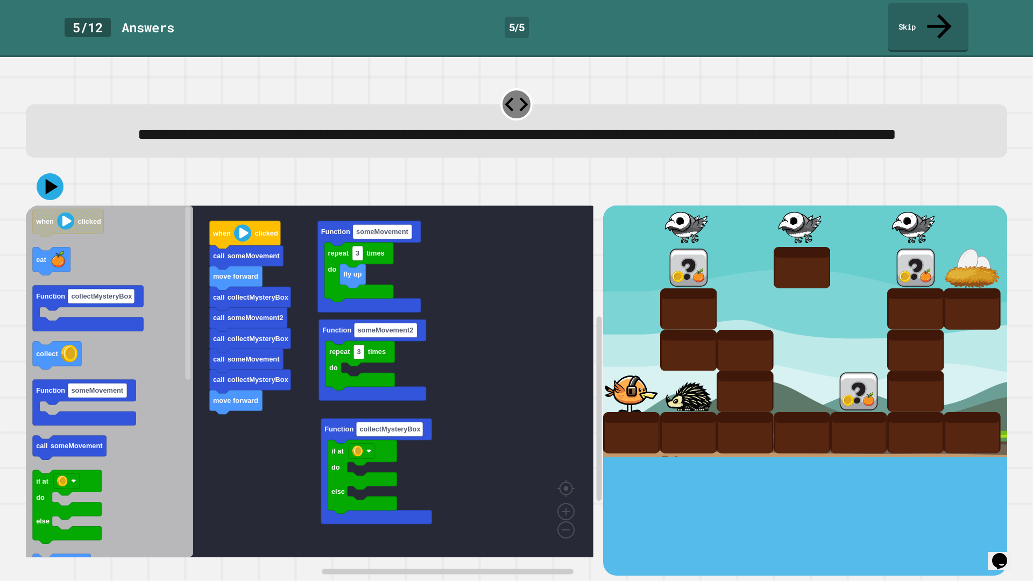
click at [255, 447] on div "repeat 3 times do Function someMovement2 if at do else Function collectMysteryB…" at bounding box center [314, 390] width 577 height 370
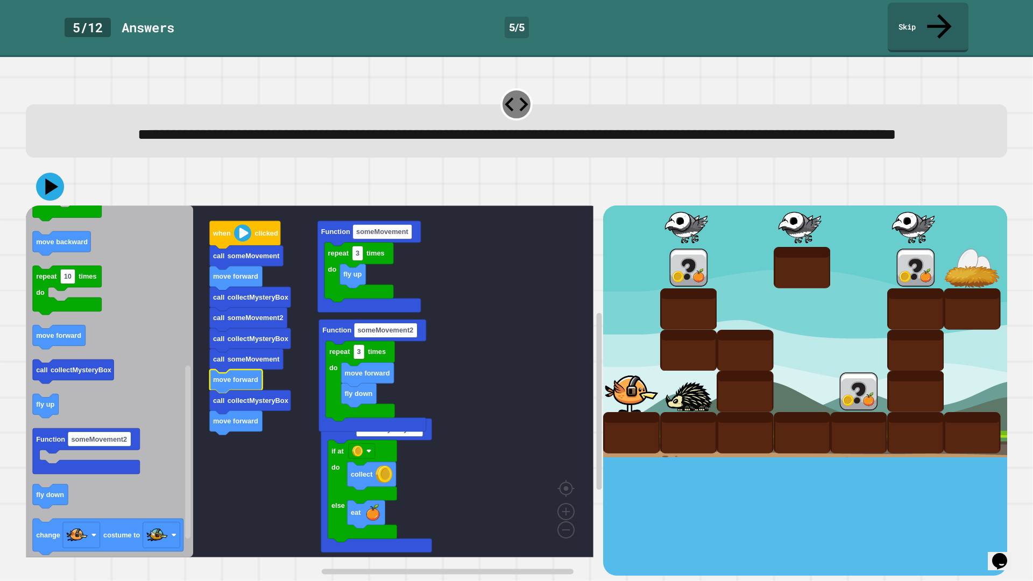
click at [38, 191] on button at bounding box center [50, 187] width 28 height 28
click at [581, 160] on div "**********" at bounding box center [515, 119] width 991 height 85
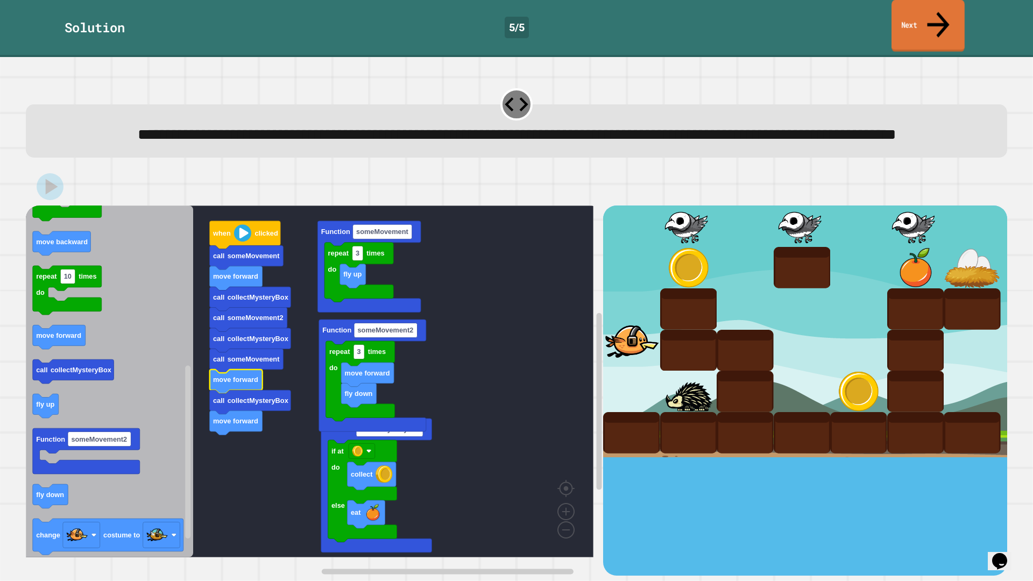
click at [934, 10] on icon at bounding box center [937, 24] width 33 height 38
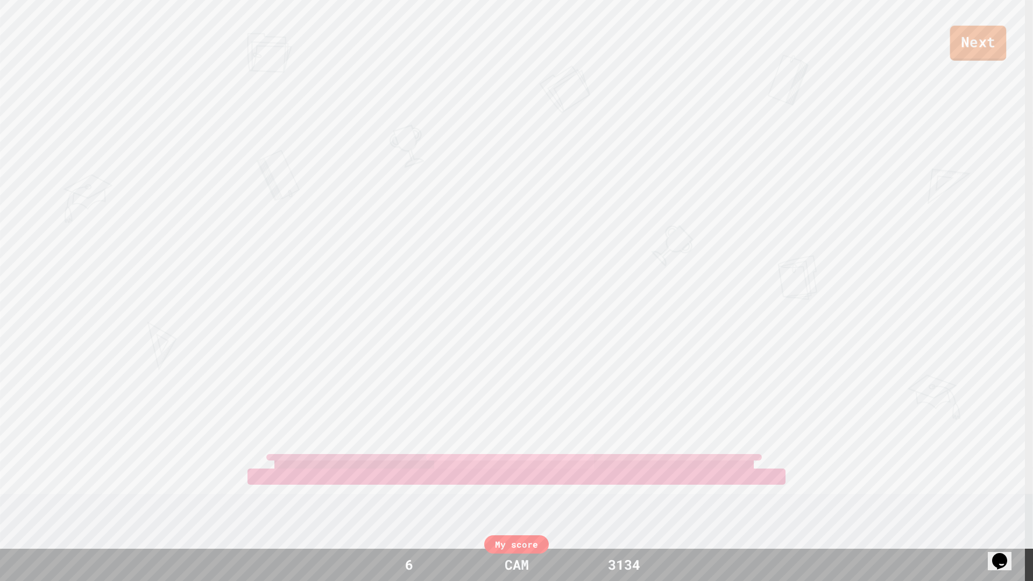
click at [978, 33] on link "Next" at bounding box center [978, 43] width 56 height 35
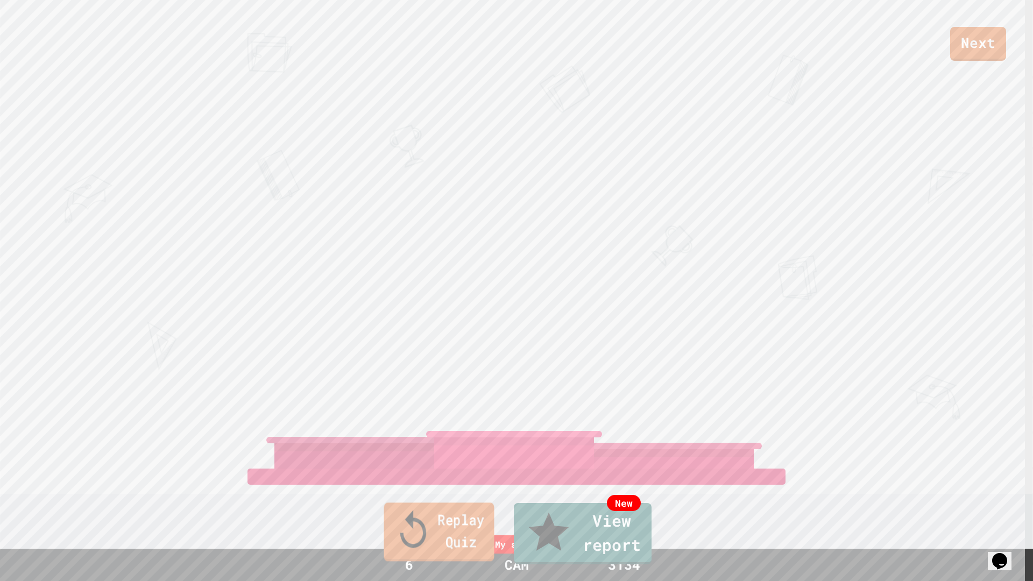
click at [451, 480] on link "Replay Quiz" at bounding box center [439, 531] width 110 height 59
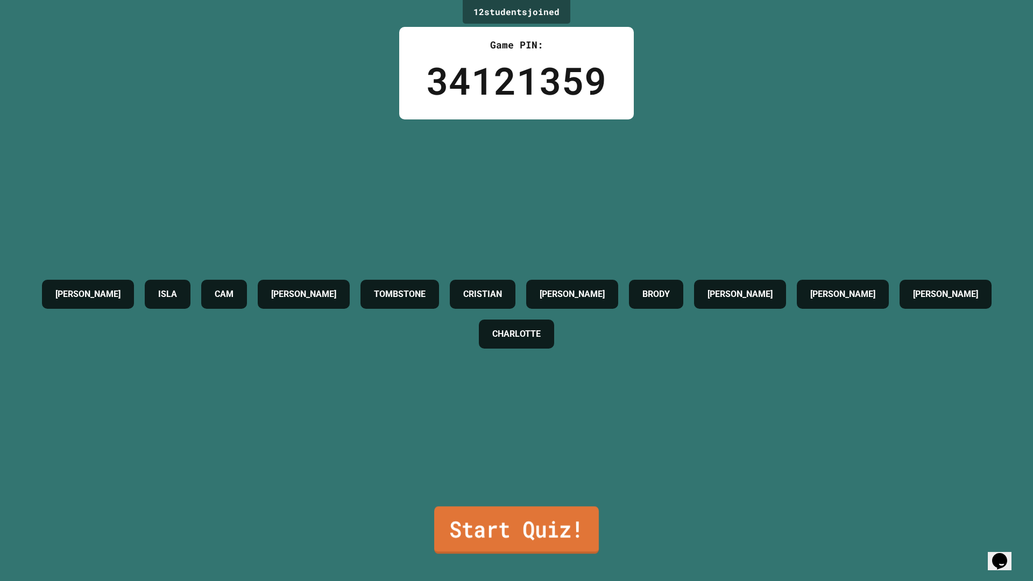
click at [493, 480] on link "Start Quiz!" at bounding box center [516, 529] width 165 height 47
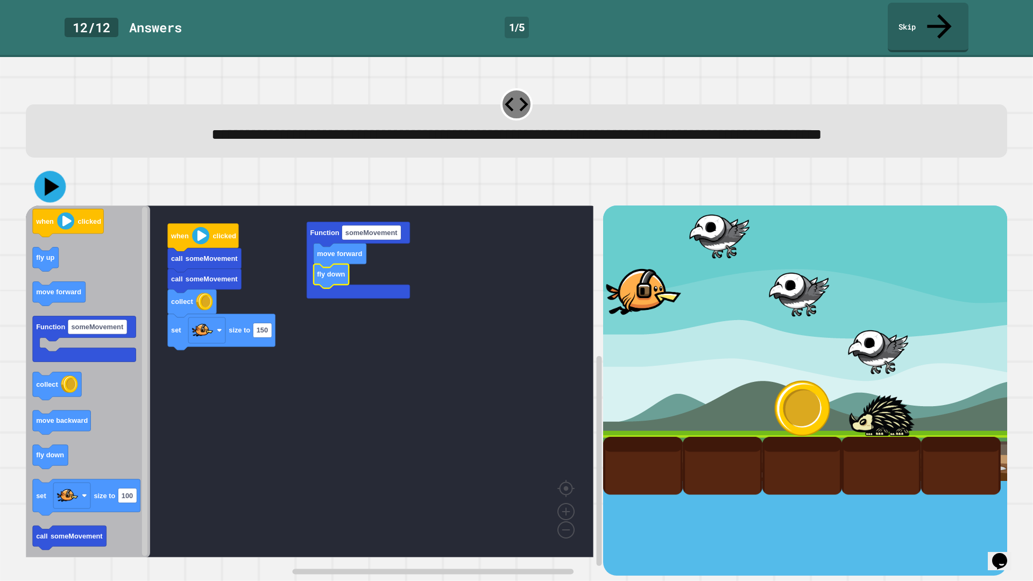
click at [48, 191] on icon at bounding box center [52, 186] width 15 height 18
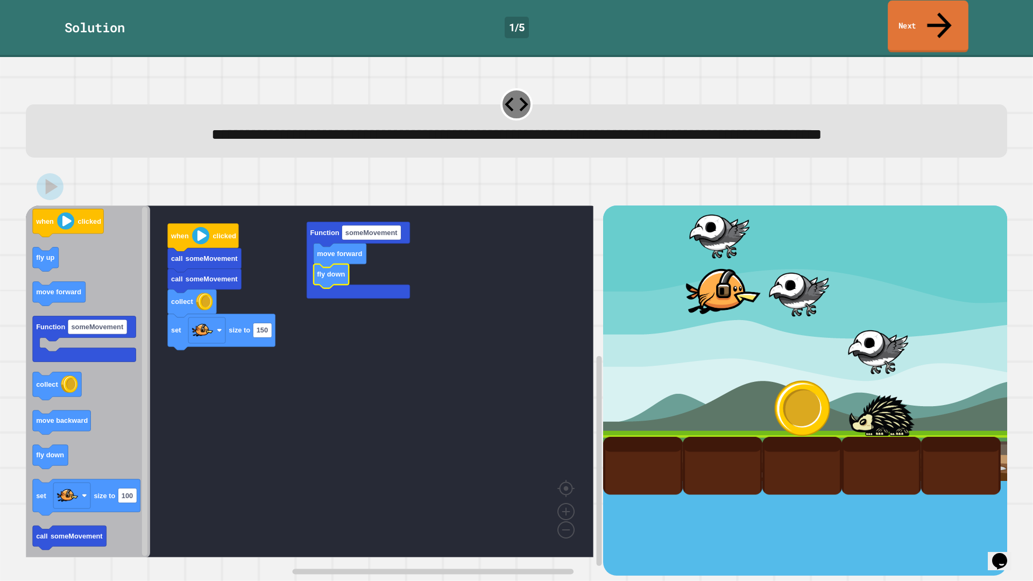
click at [923, 18] on link "Next" at bounding box center [927, 27] width 81 height 52
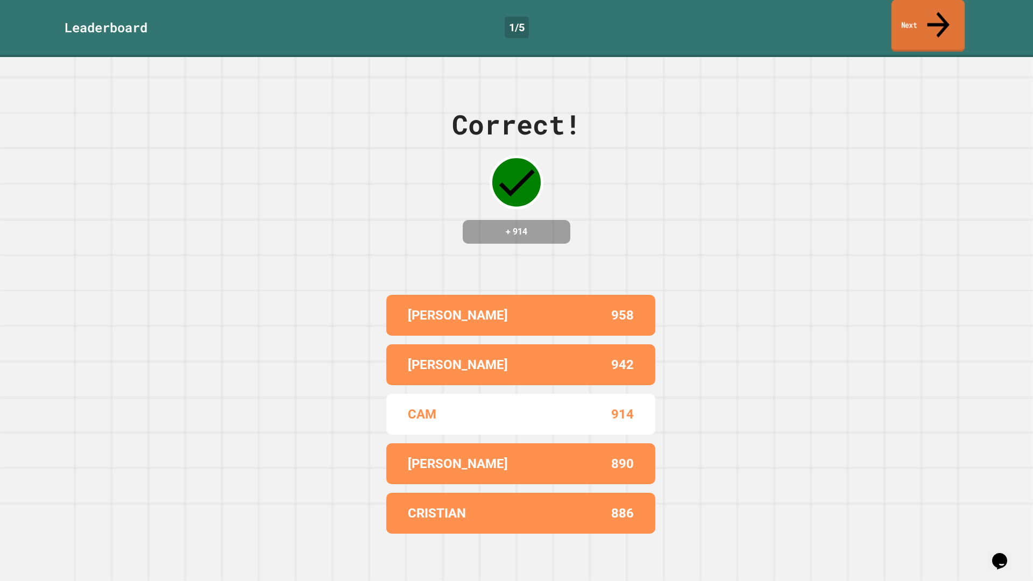
click at [923, 18] on link "Next" at bounding box center [927, 26] width 73 height 52
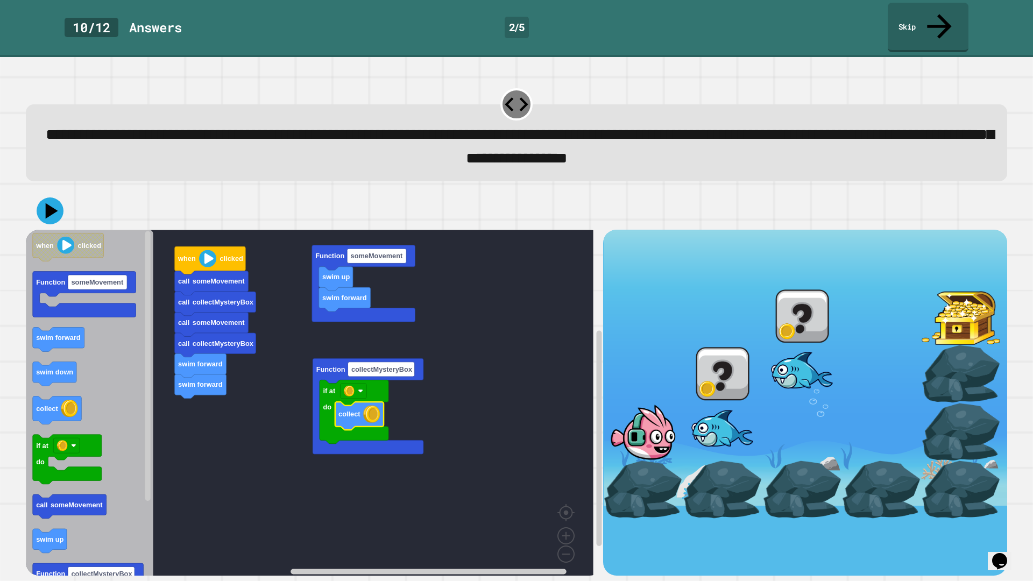
click at [54, 203] on icon at bounding box center [52, 211] width 12 height 16
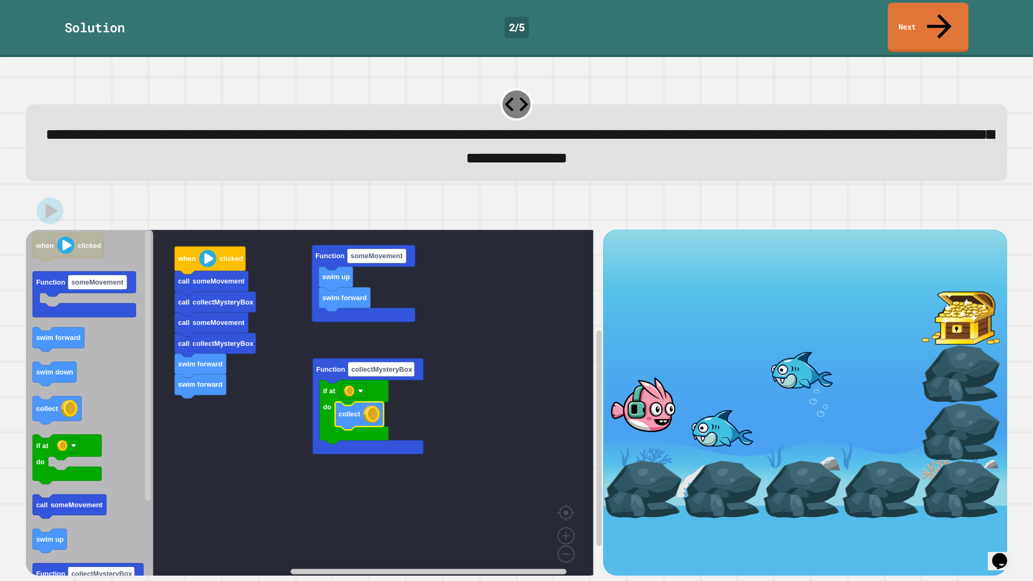
click at [923, 14] on link "Next" at bounding box center [927, 27] width 81 height 49
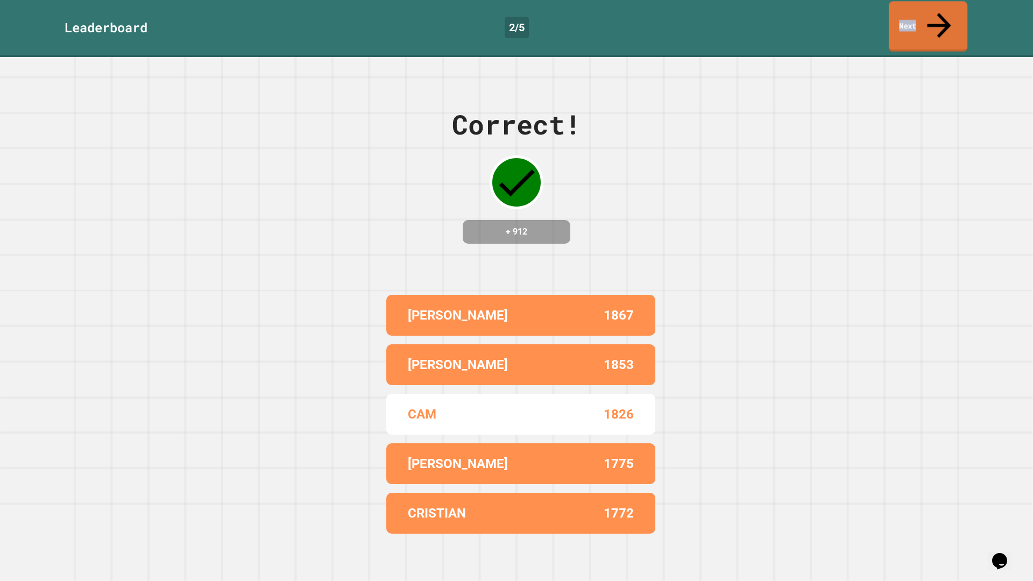
click at [923, 14] on link "Next" at bounding box center [928, 26] width 79 height 51
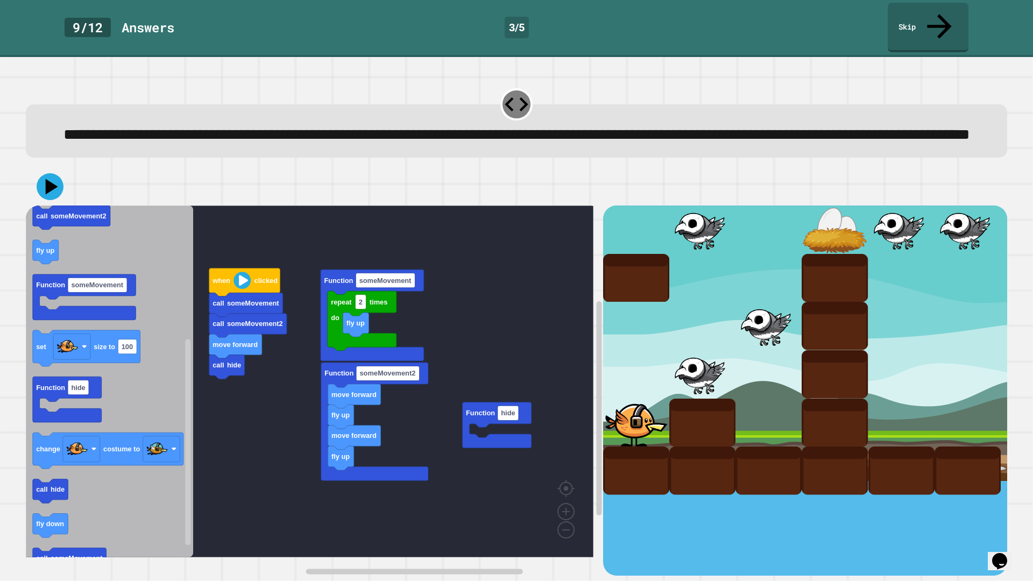
click at [219, 471] on div "move forward call hide call someMovement2 call someMovement when clicked repeat…" at bounding box center [314, 390] width 577 height 370
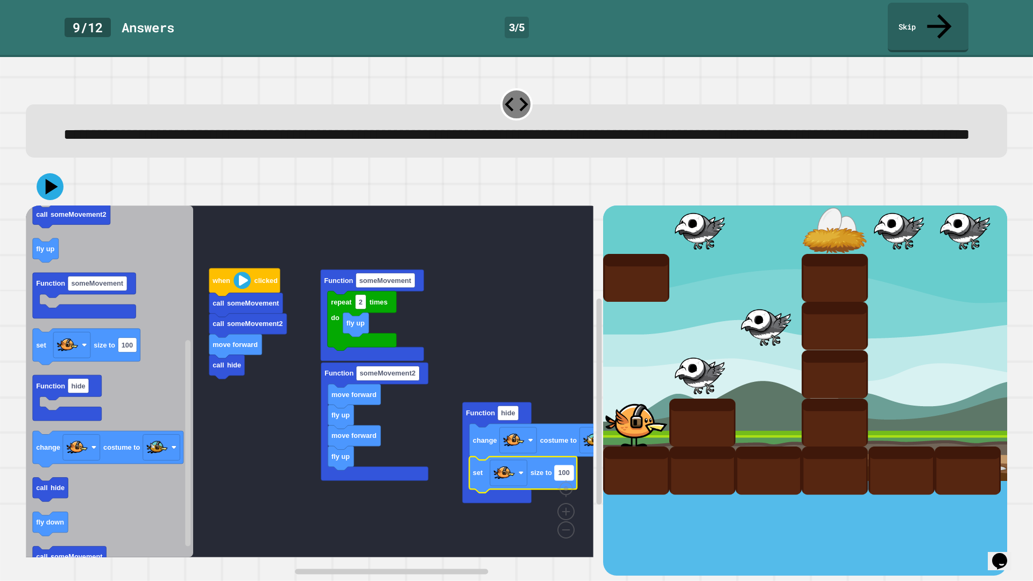
click at [560, 477] on text "100" at bounding box center [563, 473] width 11 height 8
type input "*"
type input "****"
drag, startPoint x: 46, startPoint y: 182, endPoint x: 86, endPoint y: 201, distance: 44.3
click at [45, 183] on icon at bounding box center [50, 186] width 27 height 27
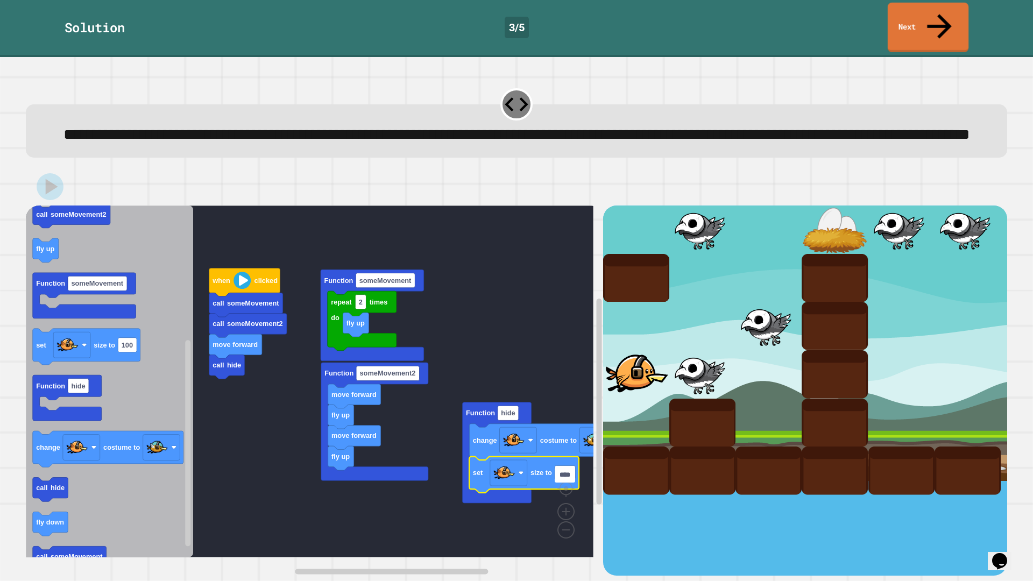
click at [907, 20] on link "Next" at bounding box center [927, 27] width 81 height 49
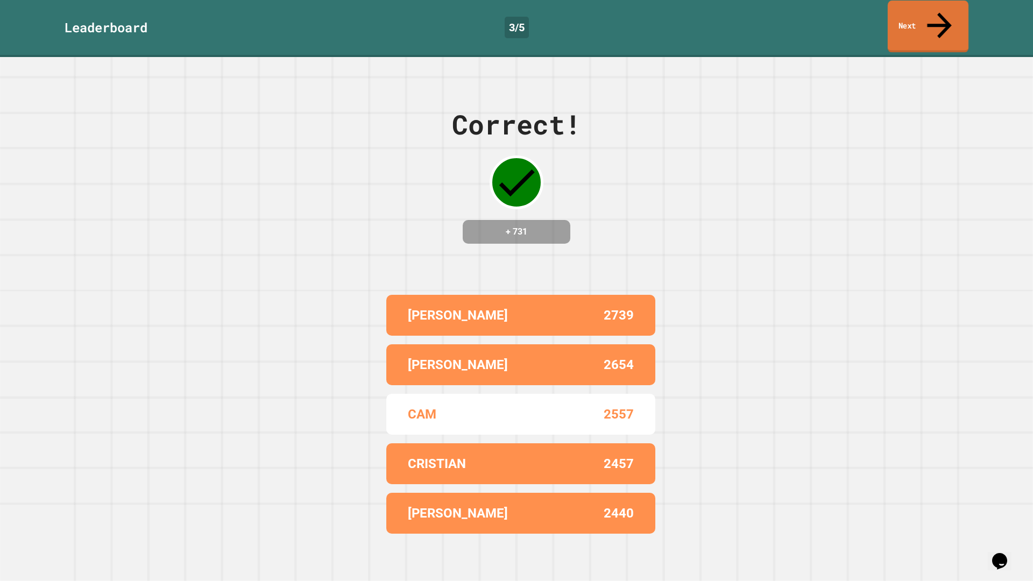
click at [907, 20] on link "Next" at bounding box center [927, 27] width 81 height 52
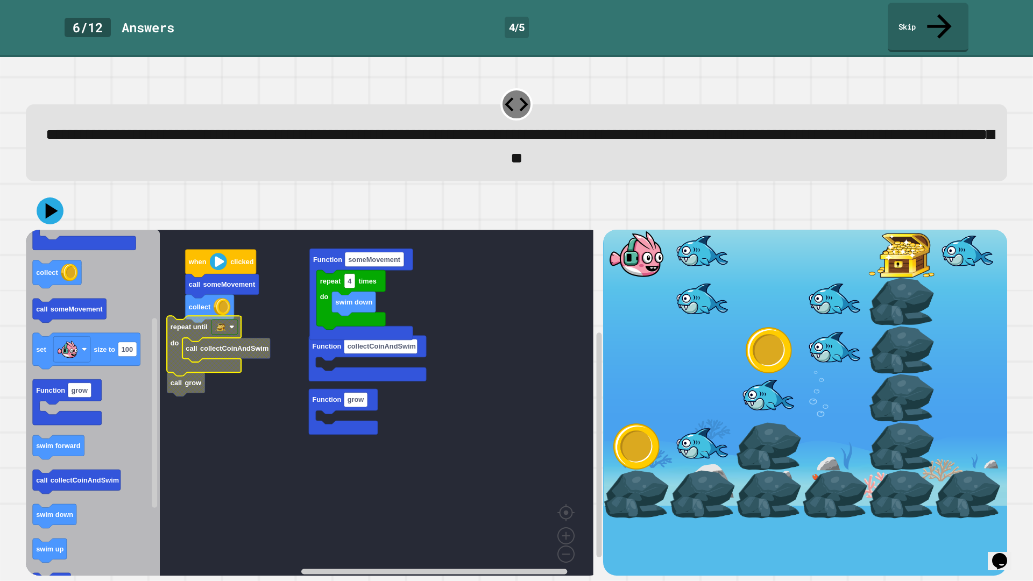
click at [220, 341] on icon "Blockly Workspace" at bounding box center [204, 346] width 74 height 60
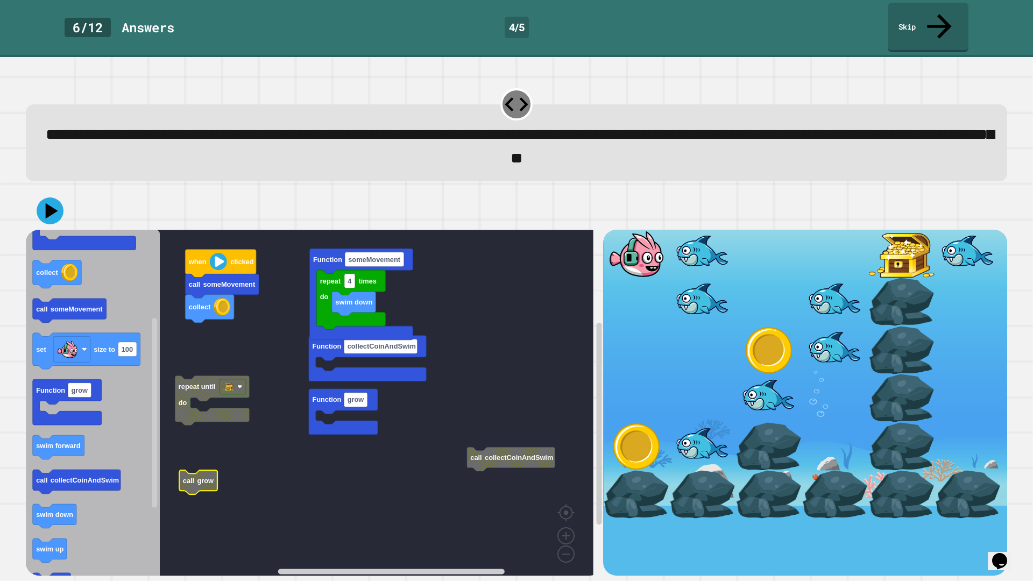
click at [338, 480] on div "**********" at bounding box center [515, 328] width 991 height 503
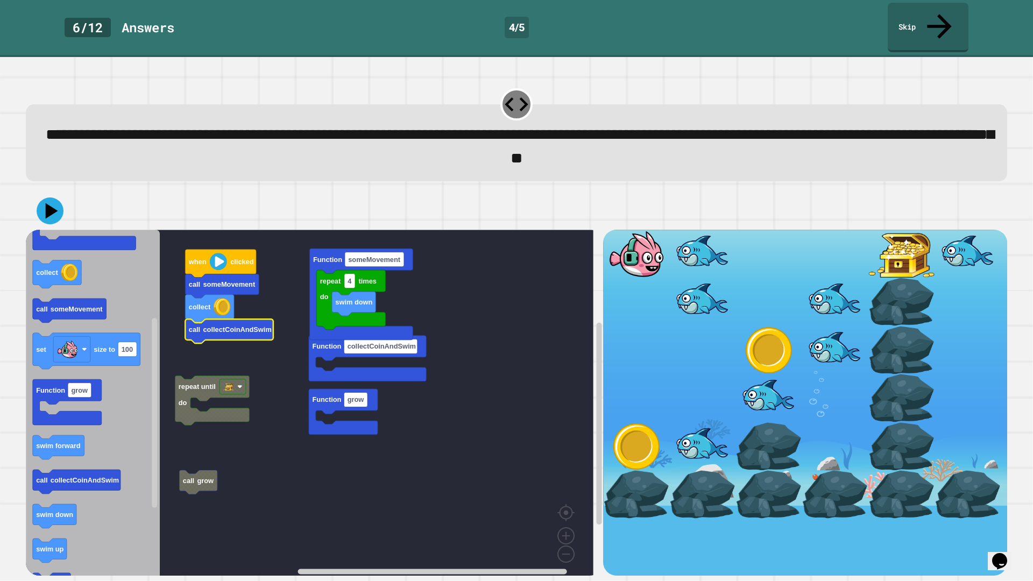
click at [193, 389] on g "Function collectCoinAndSwim Function grow repeat 4 times do swim down Function …" at bounding box center [317, 406] width 583 height 352
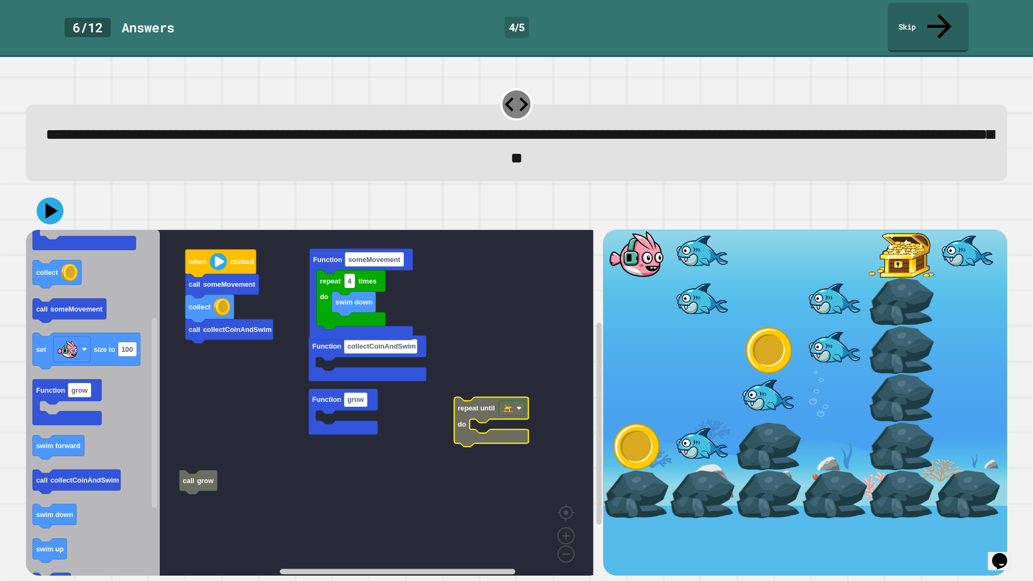
click at [434, 458] on rect "Blockly Workspace" at bounding box center [309, 406] width 567 height 352
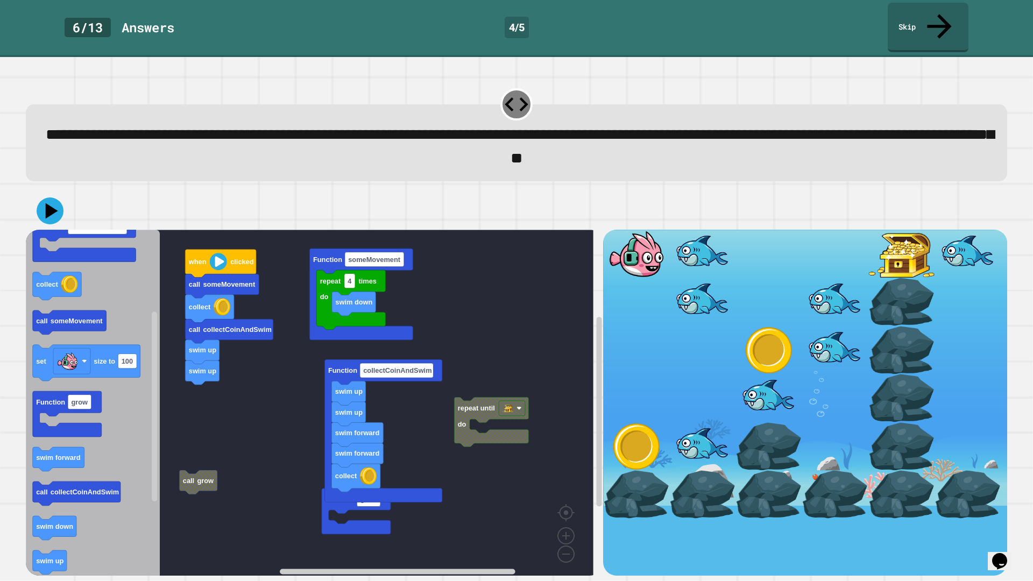
click at [197, 384] on div "repeat 4 times do swim down Function someMovement repeat until do Function grow…" at bounding box center [314, 403] width 577 height 346
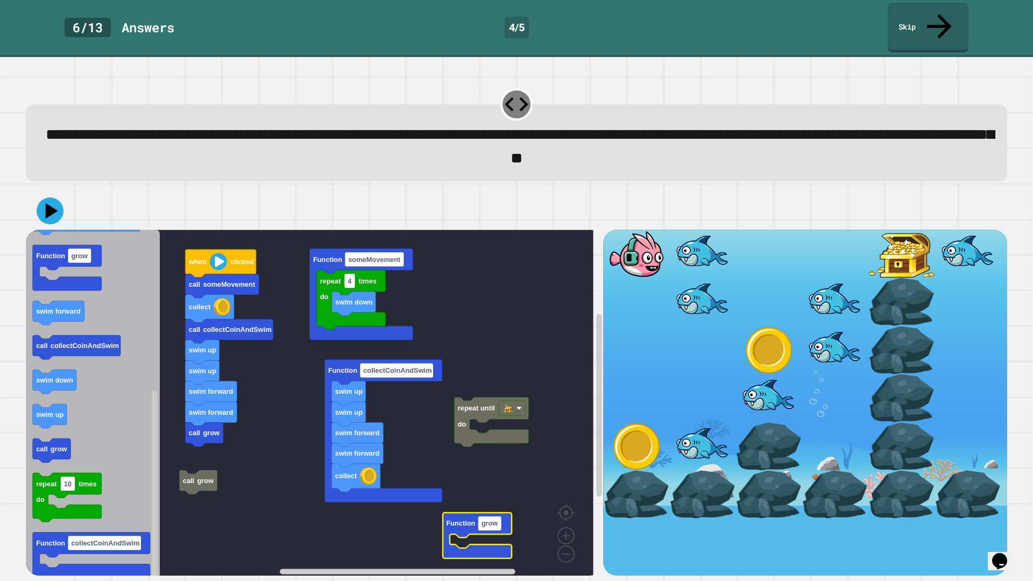
click at [465, 480] on rect "Blockly Workspace" at bounding box center [309, 406] width 567 height 352
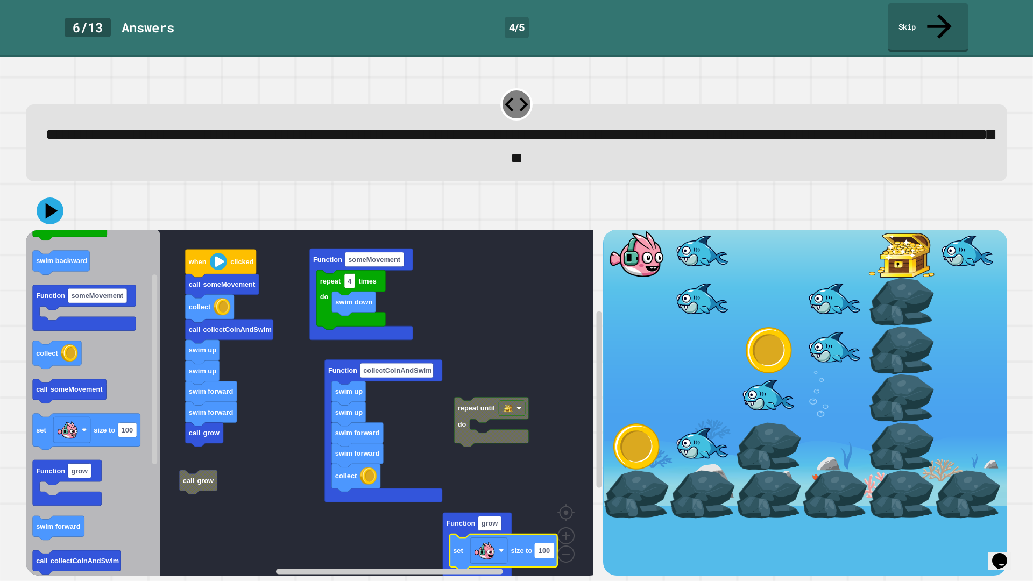
click at [548, 480] on rect "Blockly Workspace" at bounding box center [544, 550] width 19 height 15
type input "***"
click at [524, 275] on rect "Blockly Workspace" at bounding box center [309, 406] width 567 height 352
click at [39, 197] on icon at bounding box center [50, 210] width 27 height 27
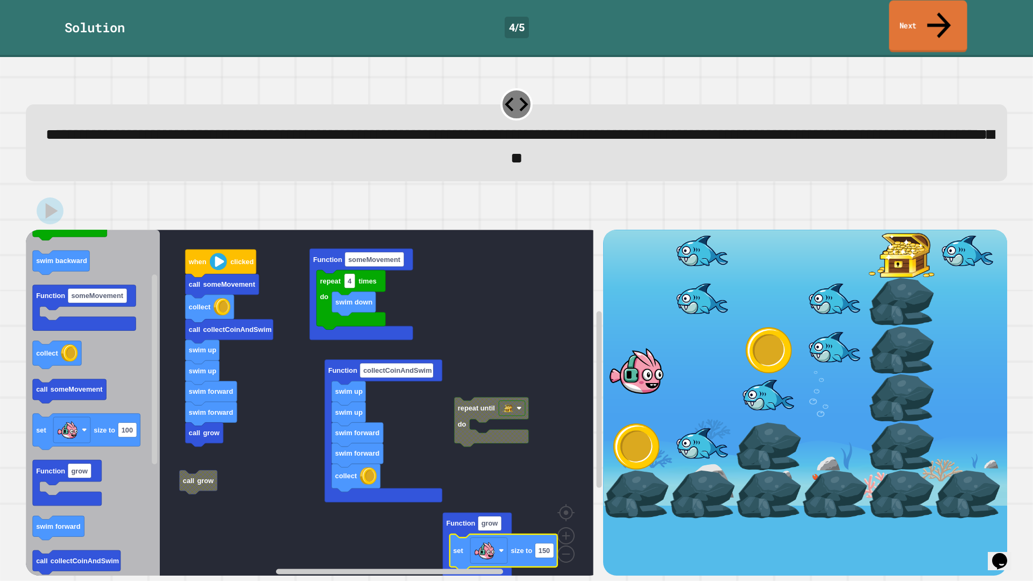
click at [919, 5] on link "Next" at bounding box center [928, 27] width 78 height 52
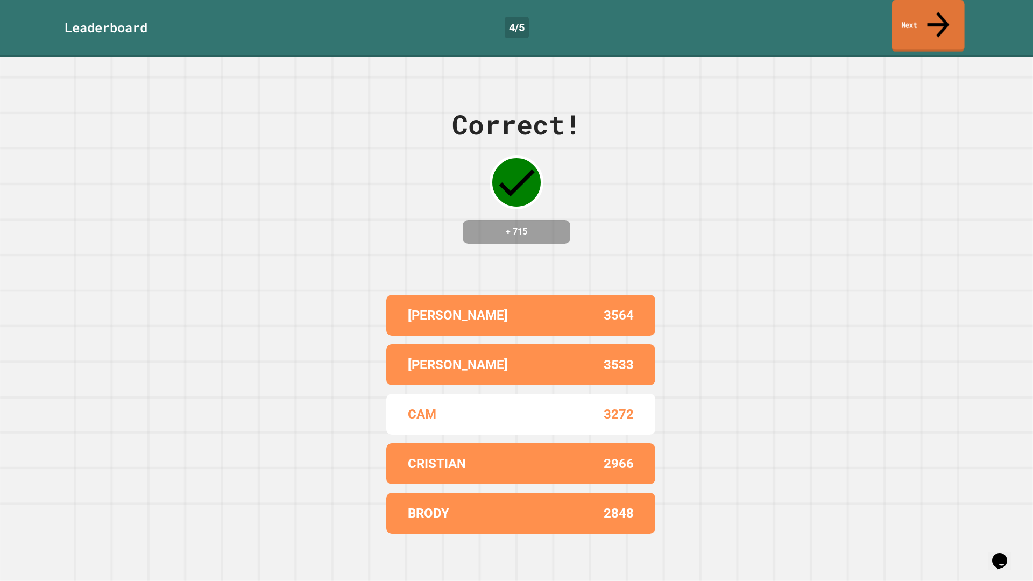
click at [919, 8] on link "Next" at bounding box center [927, 26] width 73 height 52
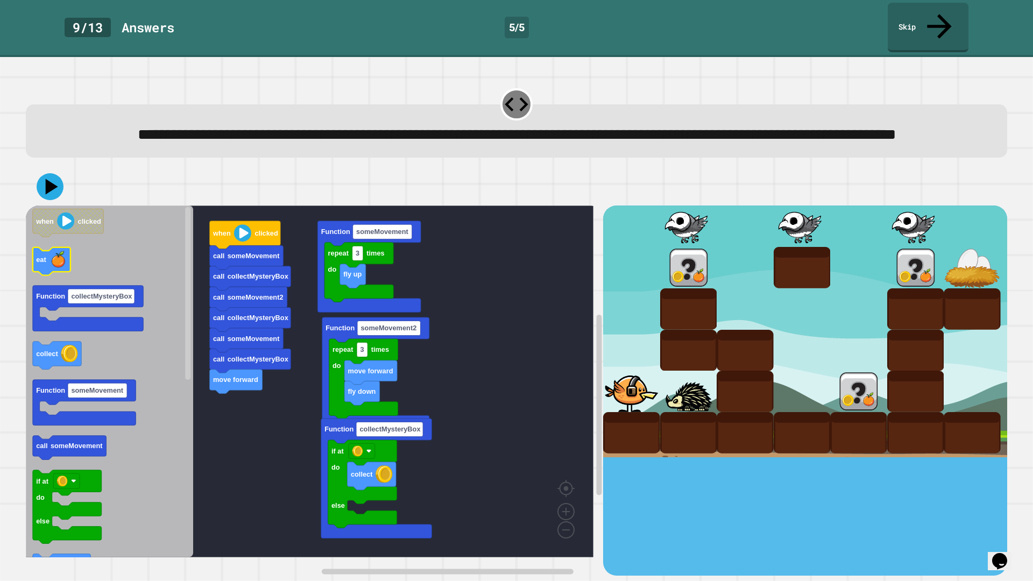
click at [68, 258] on g "eat" at bounding box center [52, 261] width 38 height 28
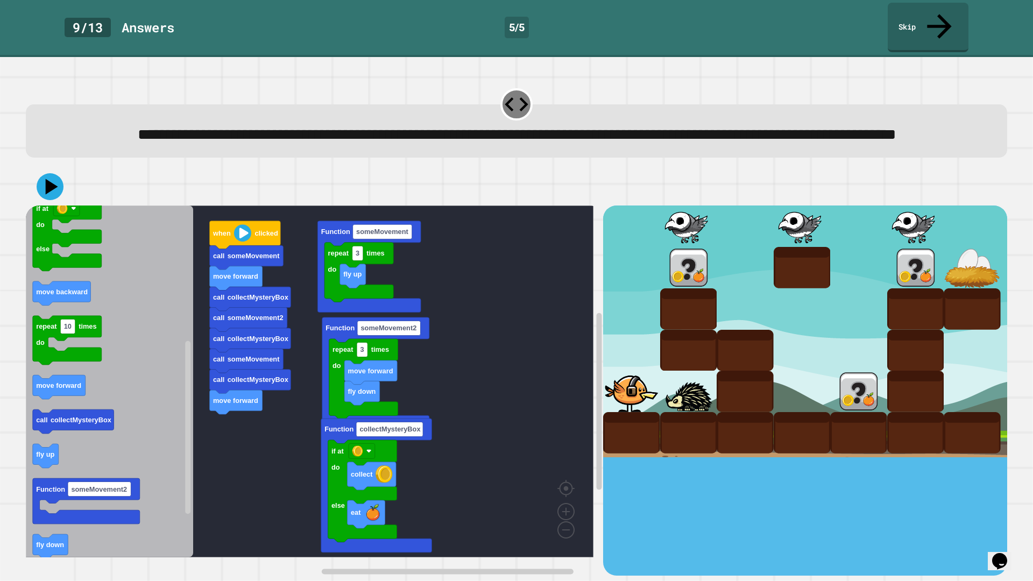
click at [182, 370] on icon "Blockly Workspace" at bounding box center [109, 381] width 167 height 352
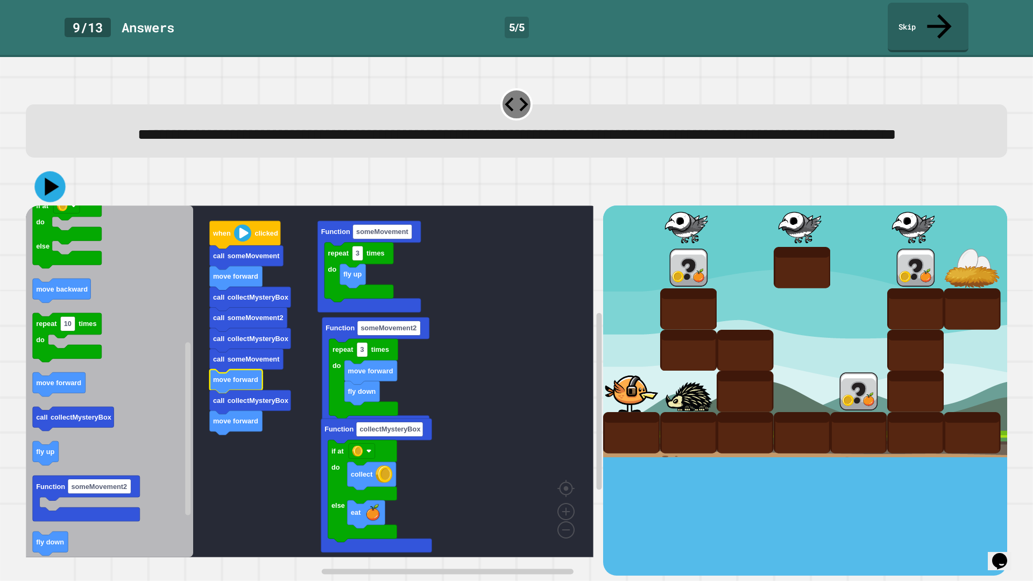
click at [48, 188] on icon at bounding box center [52, 187] width 14 height 18
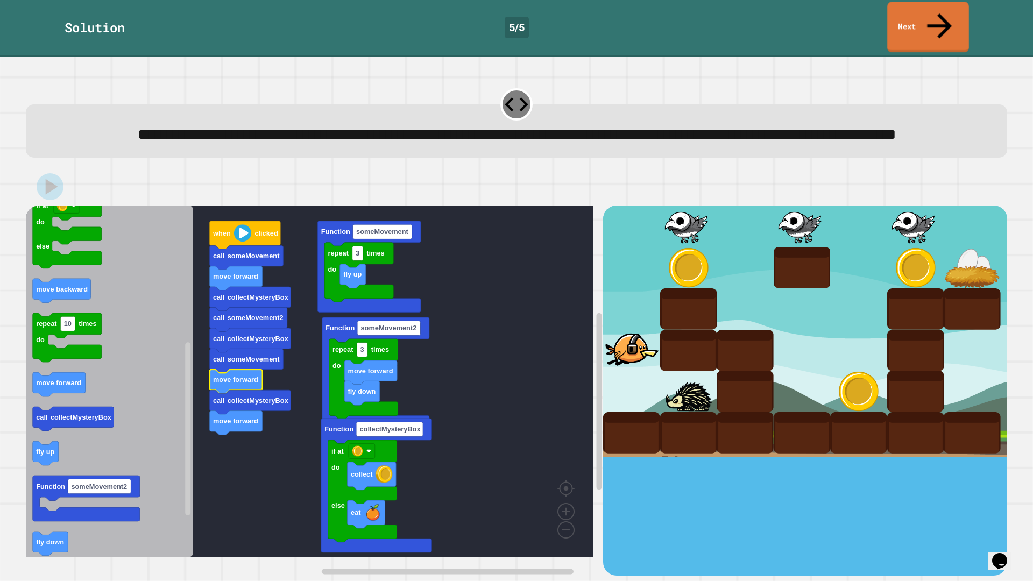
click at [920, 8] on link "Next" at bounding box center [928, 27] width 82 height 51
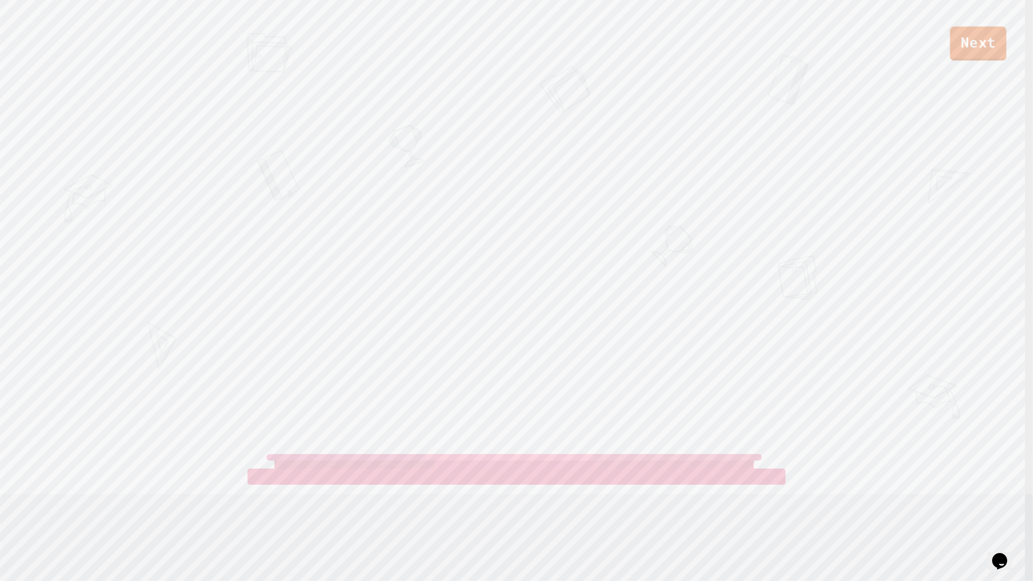
click at [956, 39] on link "Next" at bounding box center [978, 43] width 56 height 34
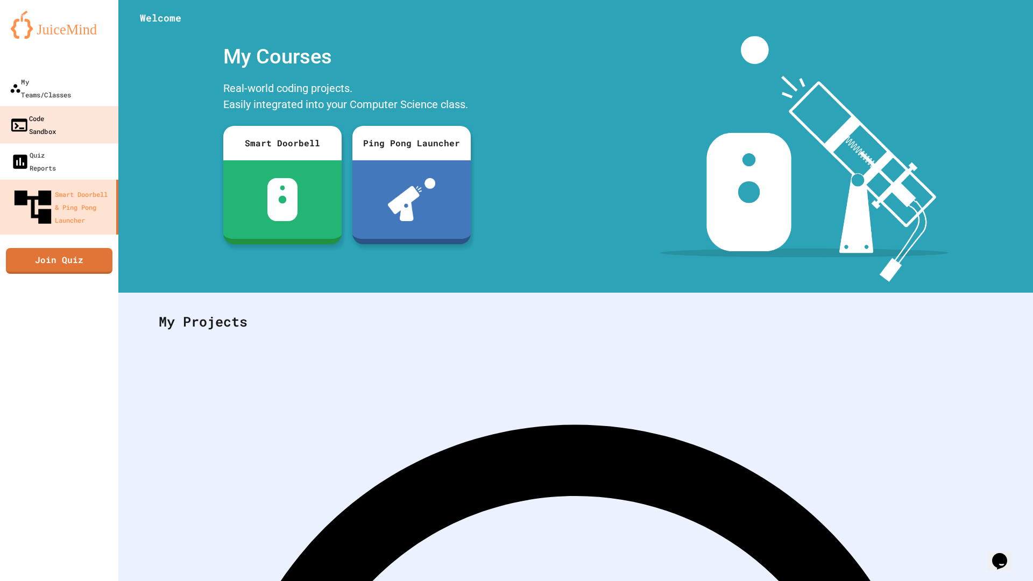
click at [72, 106] on link "Code Sandbox" at bounding box center [58, 125] width 121 height 38
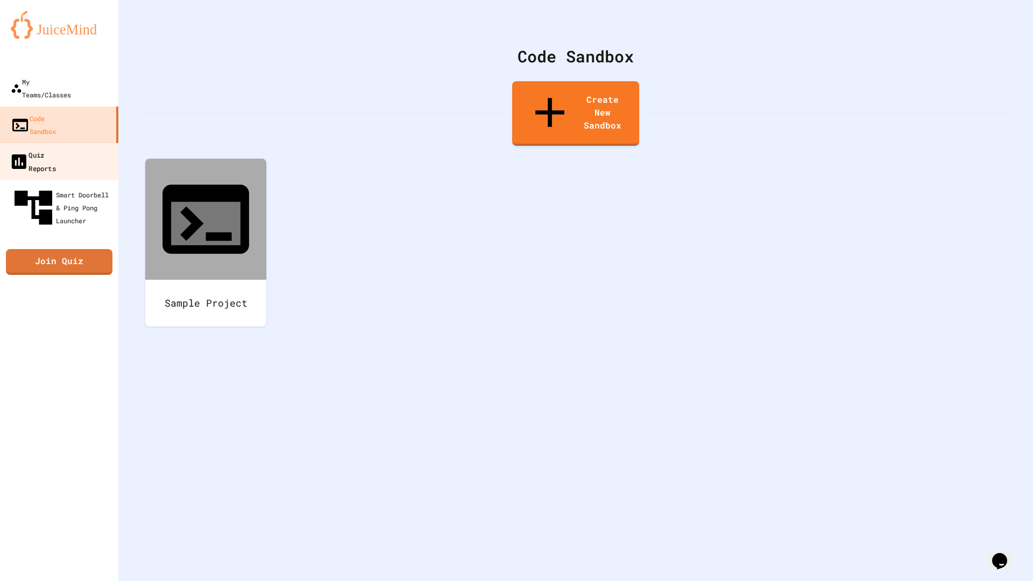
click at [56, 148] on div "Quiz Reports" at bounding box center [32, 161] width 47 height 26
